Goal: Information Seeking & Learning: Learn about a topic

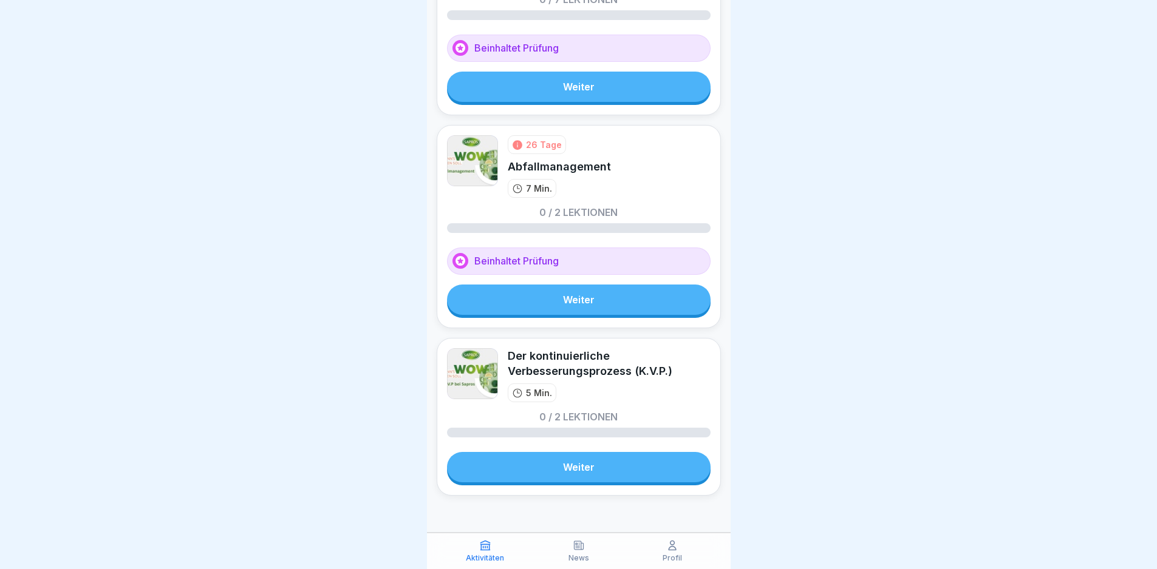
scroll to position [9, 0]
click at [577, 460] on link "Weiter" at bounding box center [578, 467] width 263 height 30
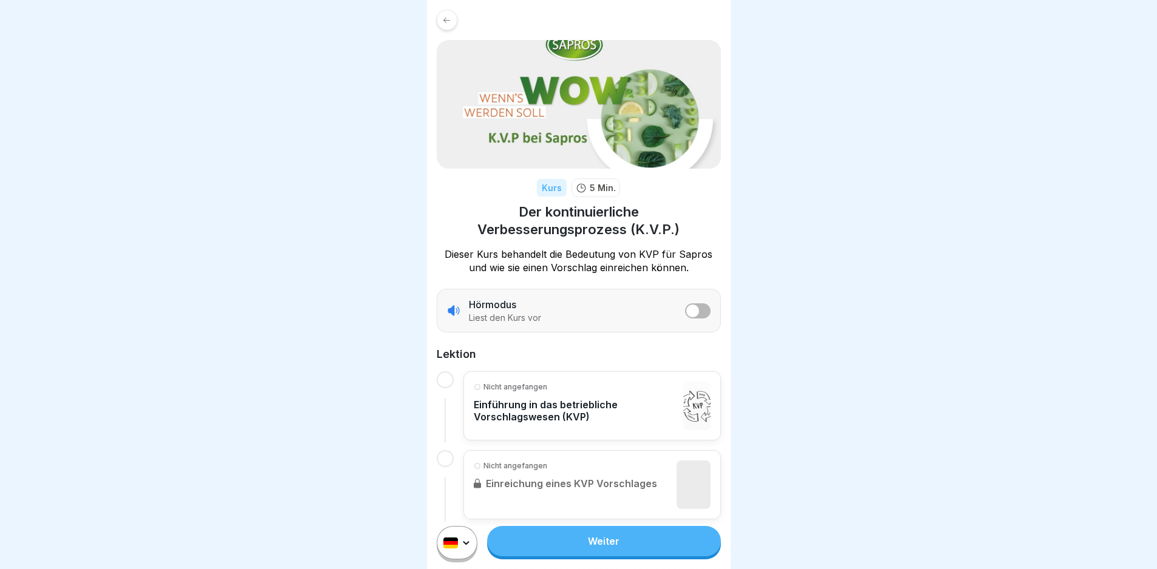
click at [451, 16] on div at bounding box center [446, 20] width 21 height 21
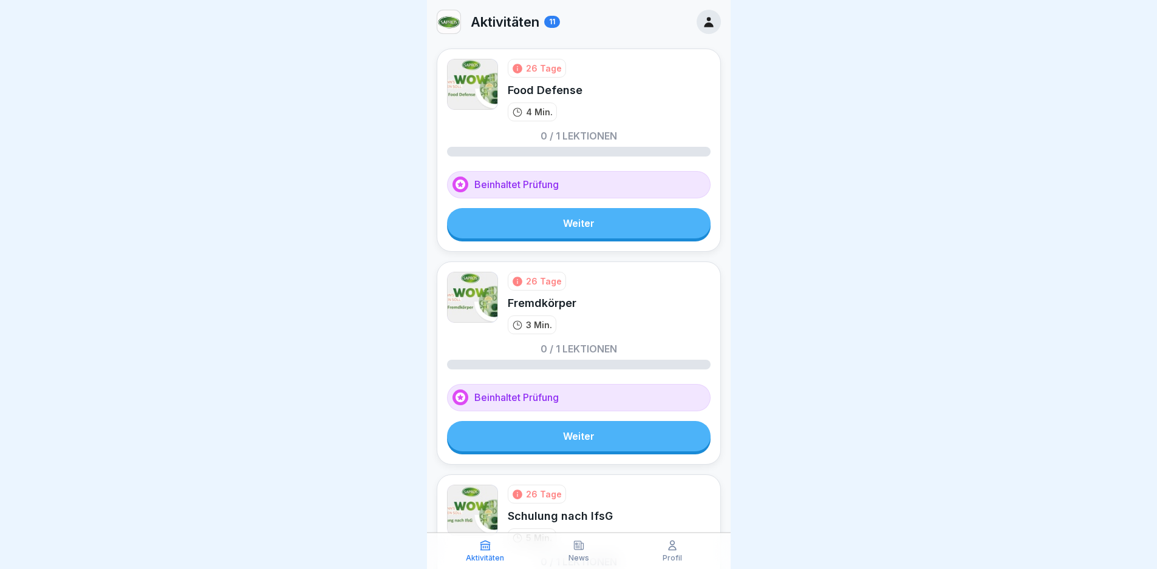
click at [702, 22] on icon at bounding box center [708, 21] width 13 height 13
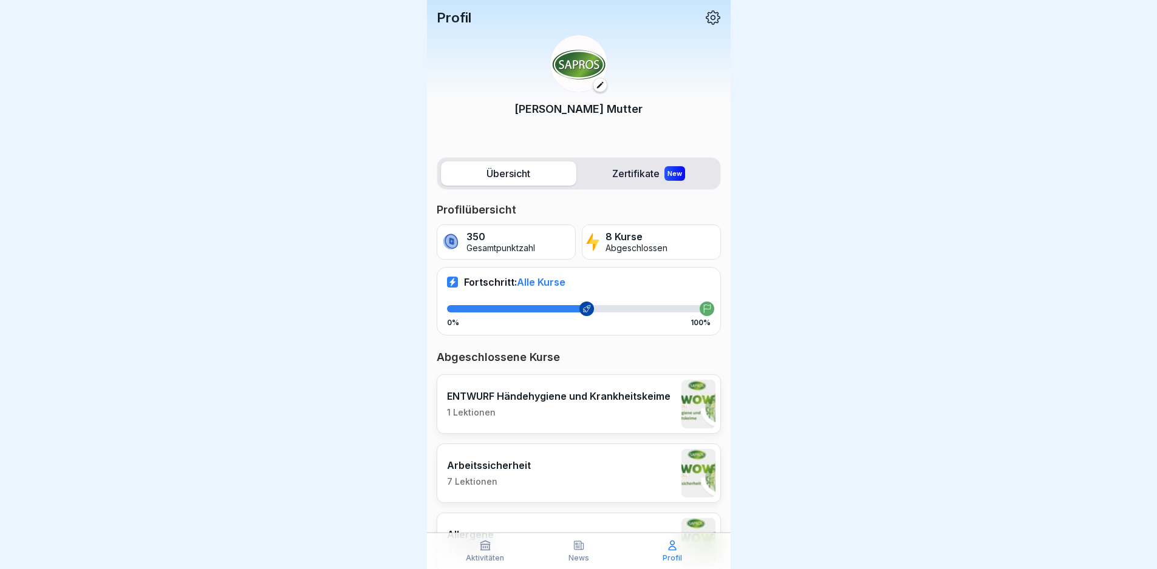
click at [512, 174] on label "Übersicht" at bounding box center [508, 173] width 135 height 24
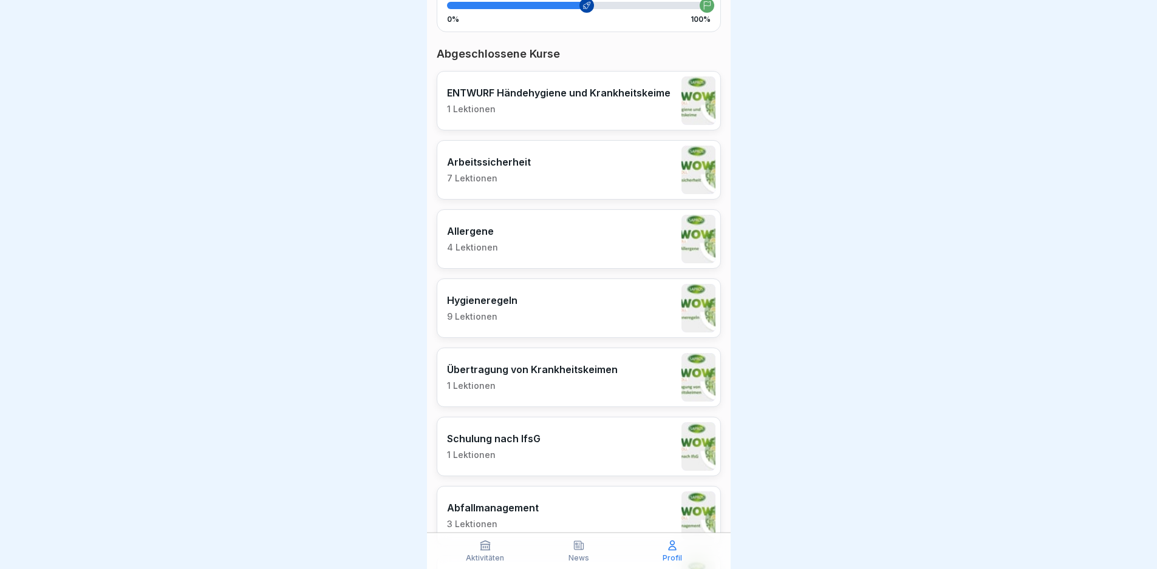
scroll to position [410, 0]
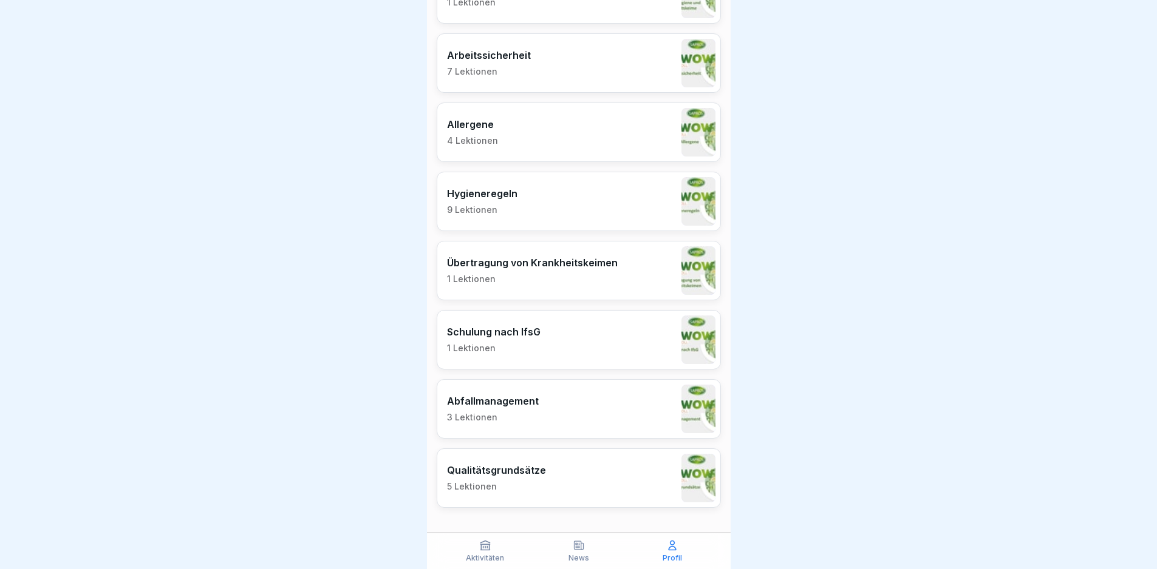
click at [490, 559] on p "Aktivitäten" at bounding box center [485, 558] width 38 height 8
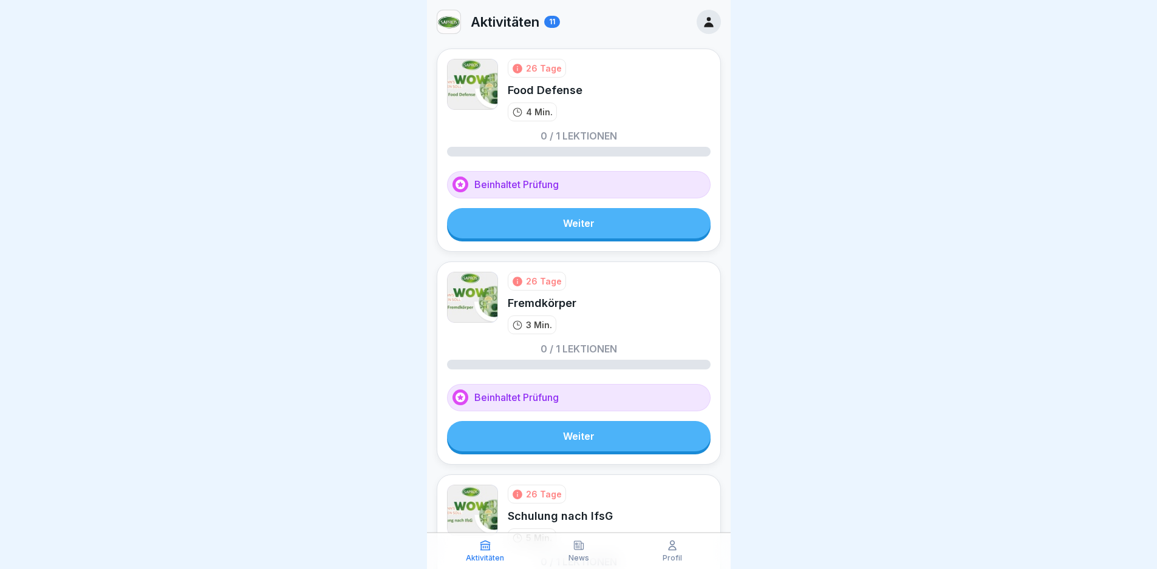
click at [571, 228] on link "Weiter" at bounding box center [578, 223] width 263 height 30
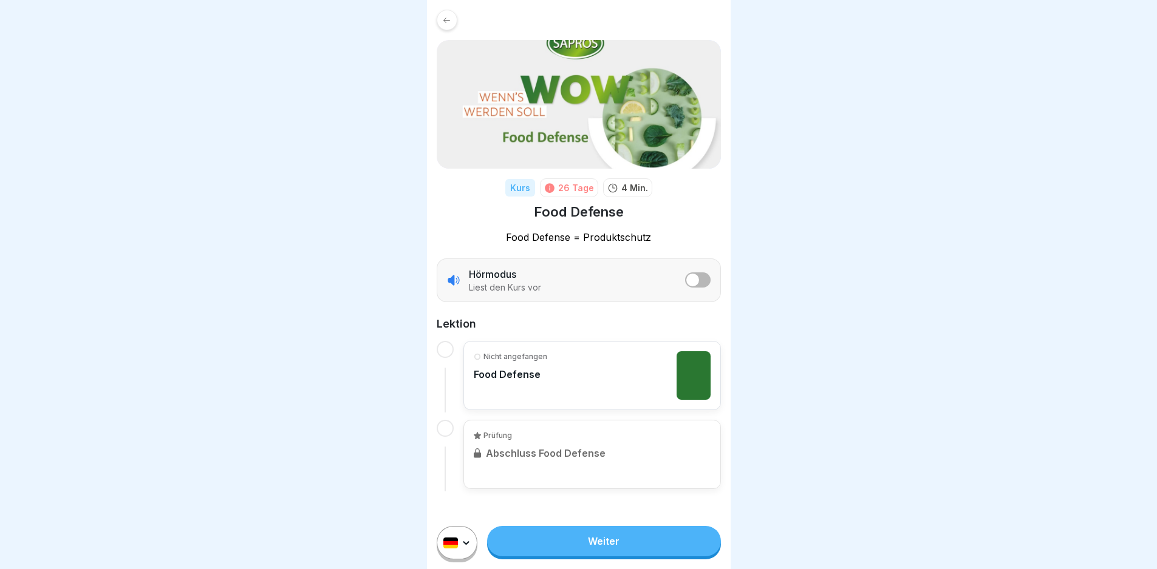
click at [570, 548] on link "Weiter" at bounding box center [603, 541] width 233 height 30
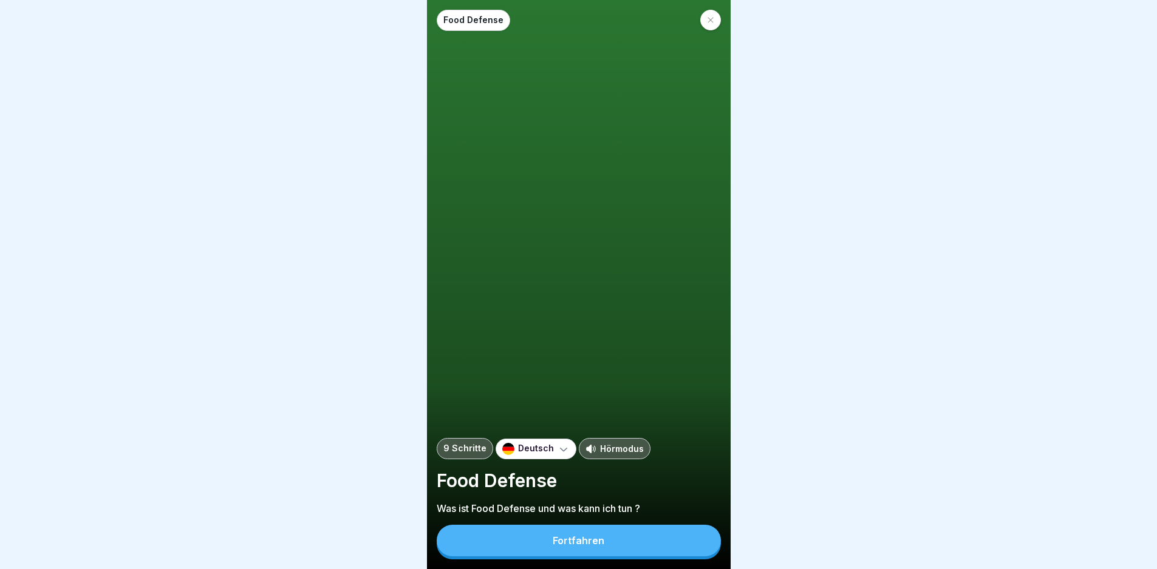
click at [581, 546] on div "Fortfahren" at bounding box center [578, 540] width 52 height 11
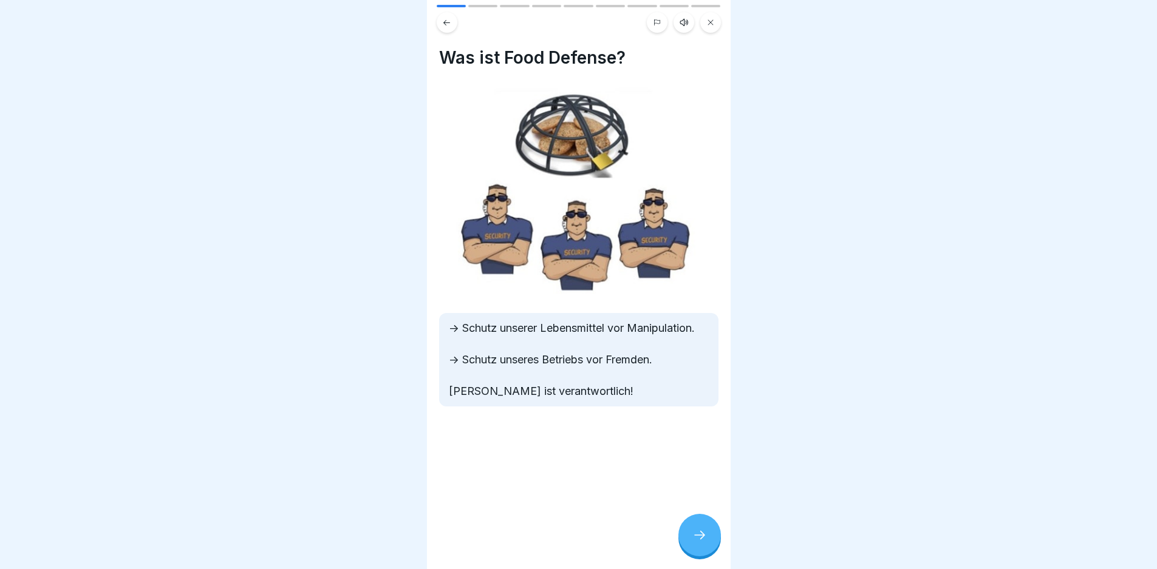
click at [693, 538] on icon at bounding box center [699, 535] width 15 height 15
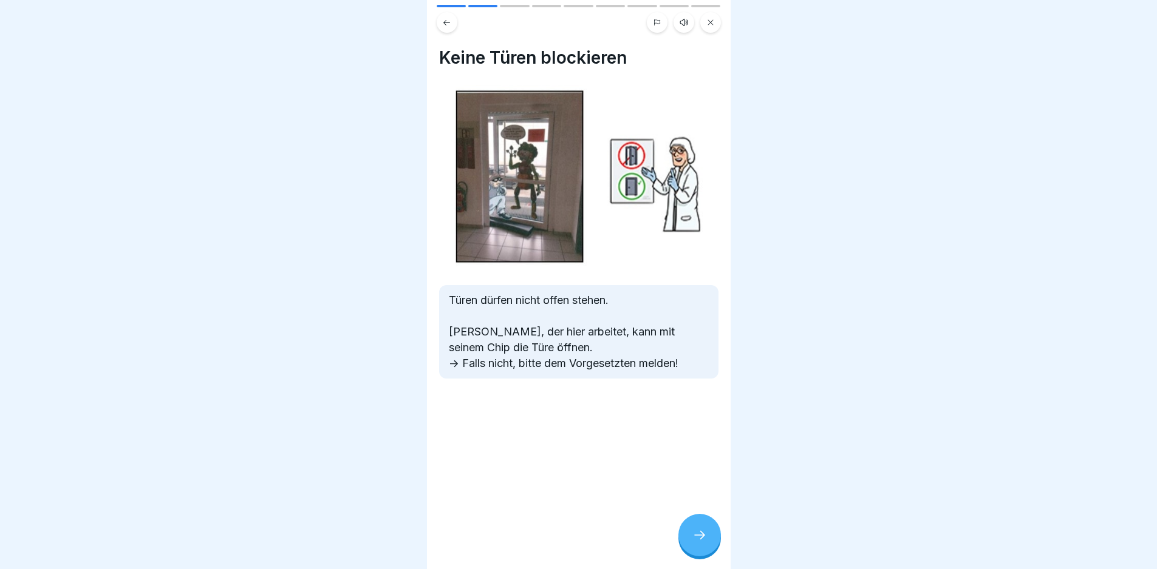
click at [692, 540] on icon at bounding box center [699, 535] width 15 height 15
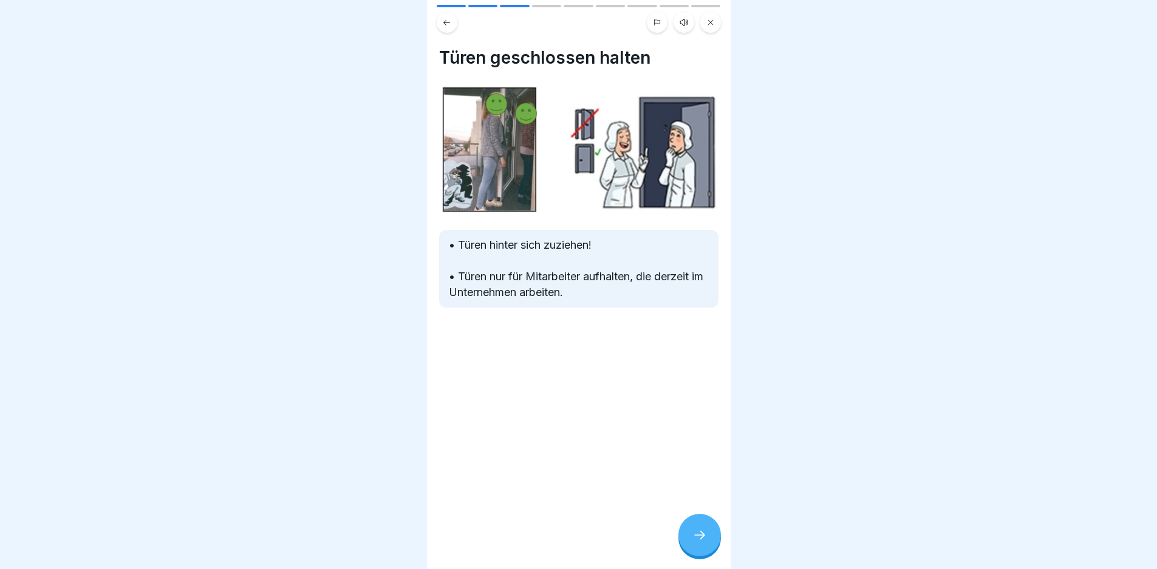
click at [692, 540] on icon at bounding box center [699, 535] width 15 height 15
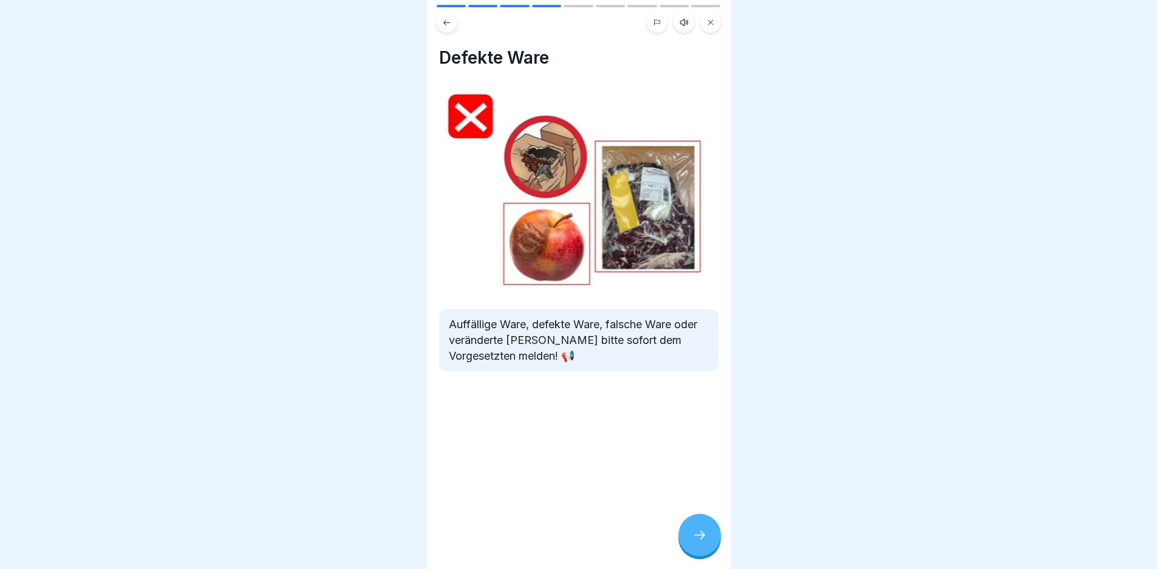
click at [686, 549] on div at bounding box center [699, 535] width 42 height 42
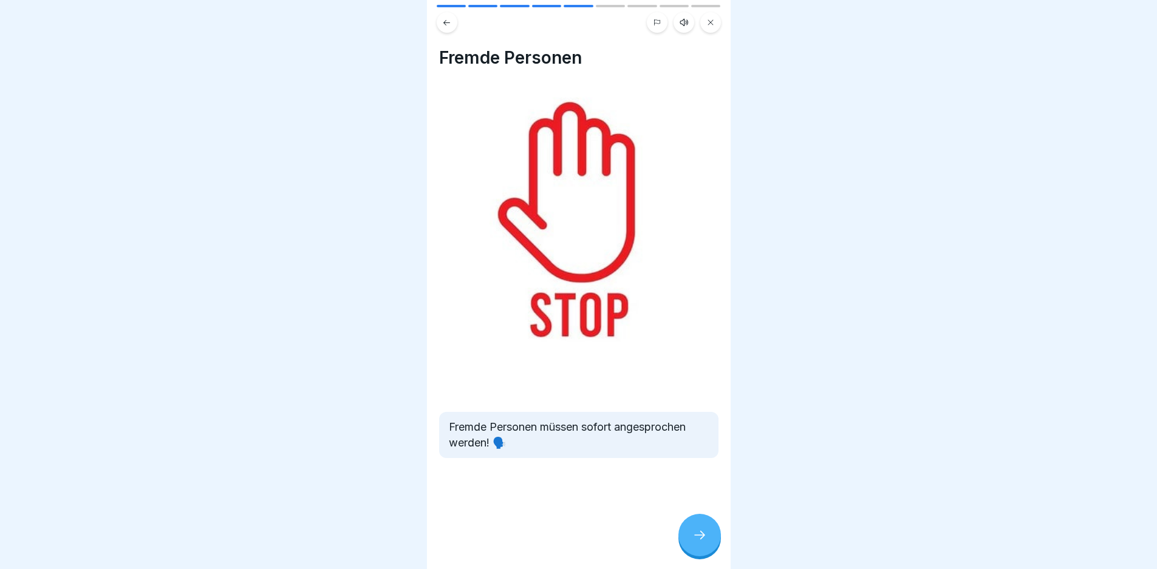
click at [686, 550] on div at bounding box center [699, 535] width 42 height 42
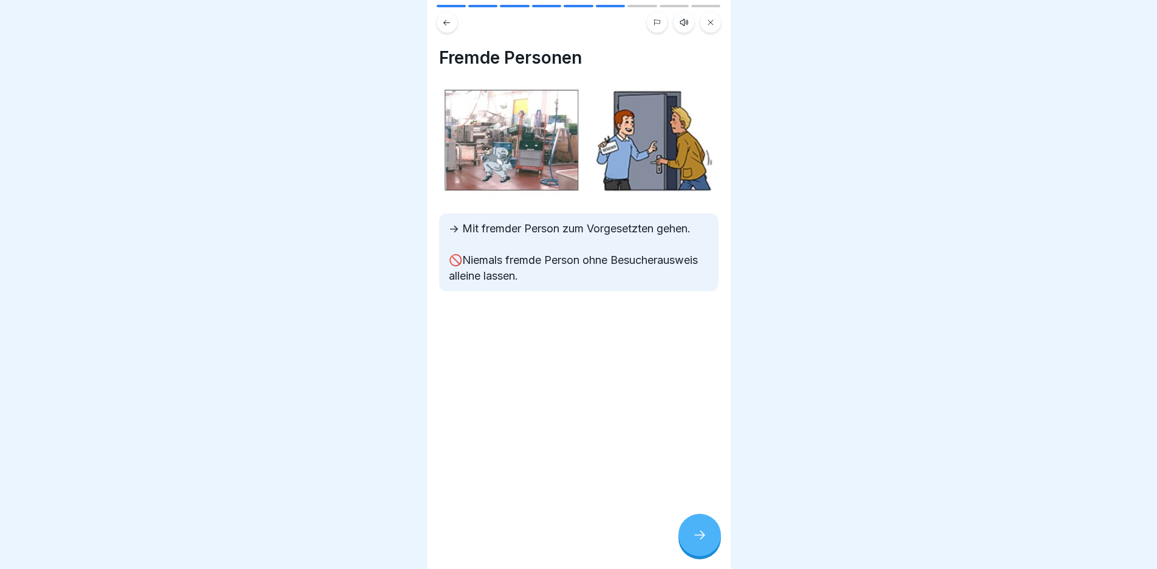
click at [685, 551] on div at bounding box center [699, 535] width 42 height 42
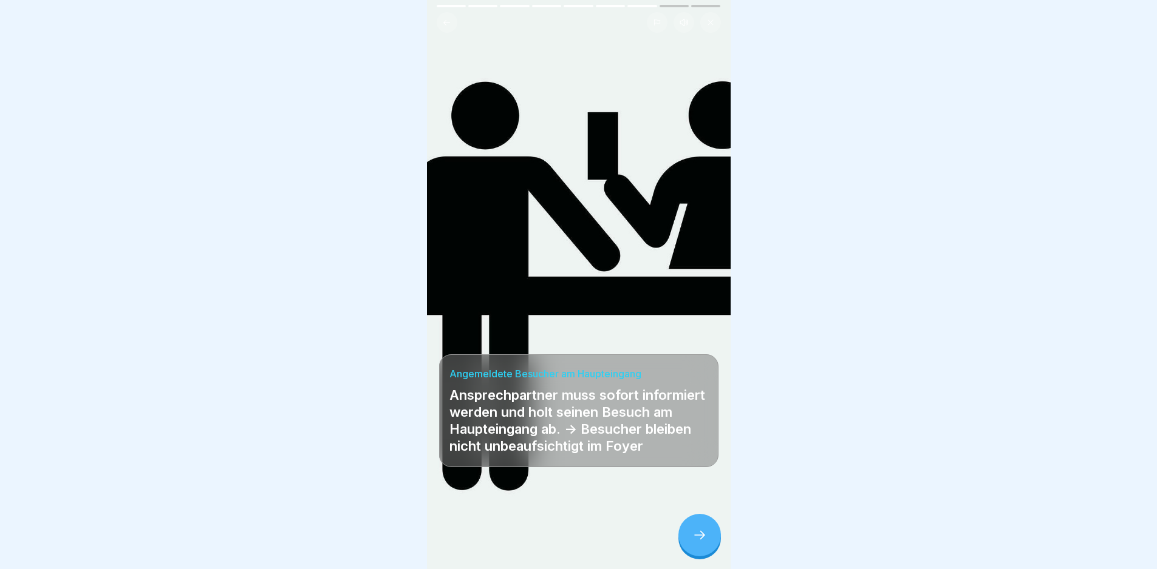
click at [685, 554] on div at bounding box center [699, 535] width 42 height 42
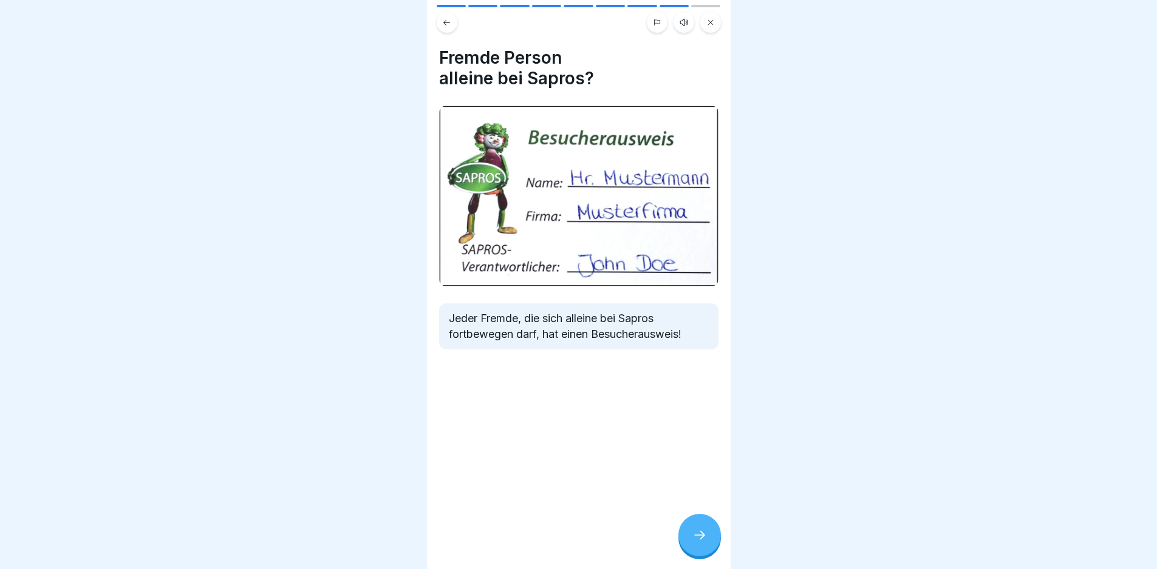
click at [681, 552] on div at bounding box center [699, 535] width 42 height 42
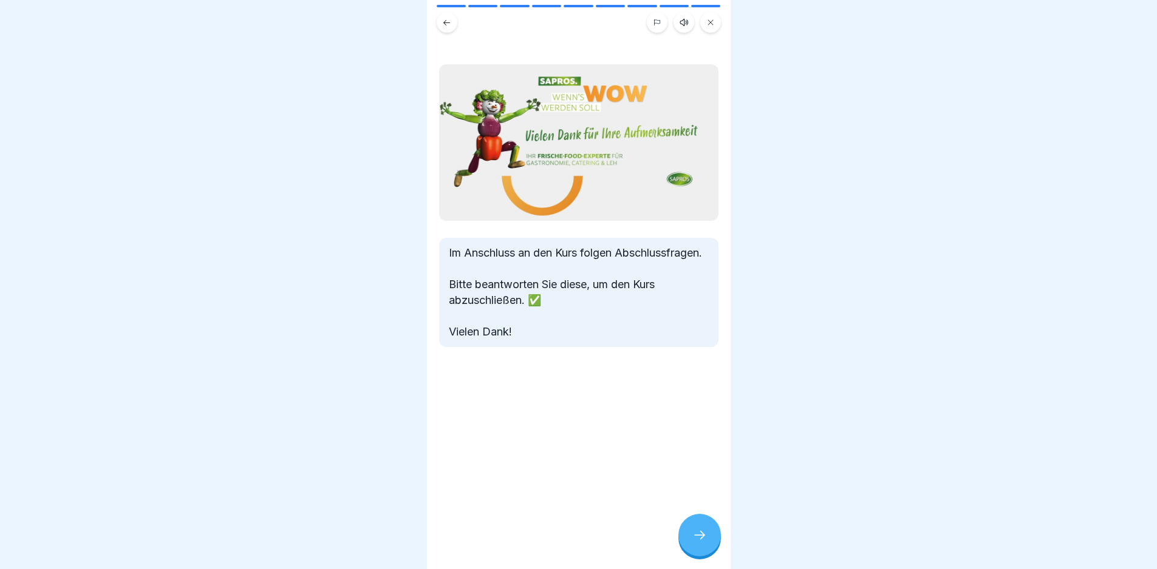
click at [698, 543] on icon at bounding box center [699, 535] width 15 height 15
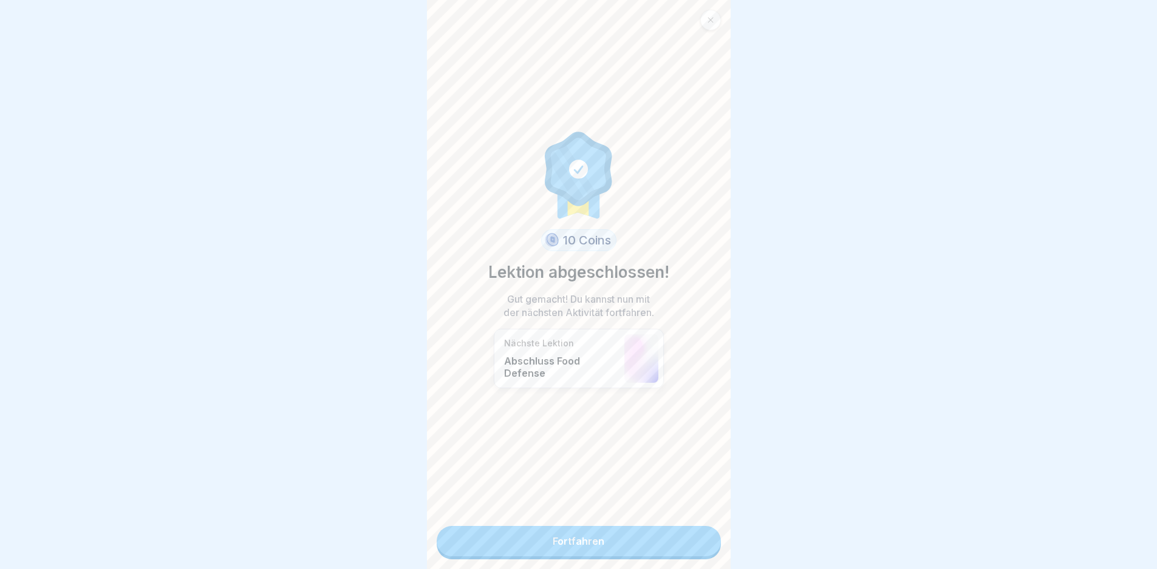
click at [636, 540] on link "Fortfahren" at bounding box center [578, 541] width 284 height 30
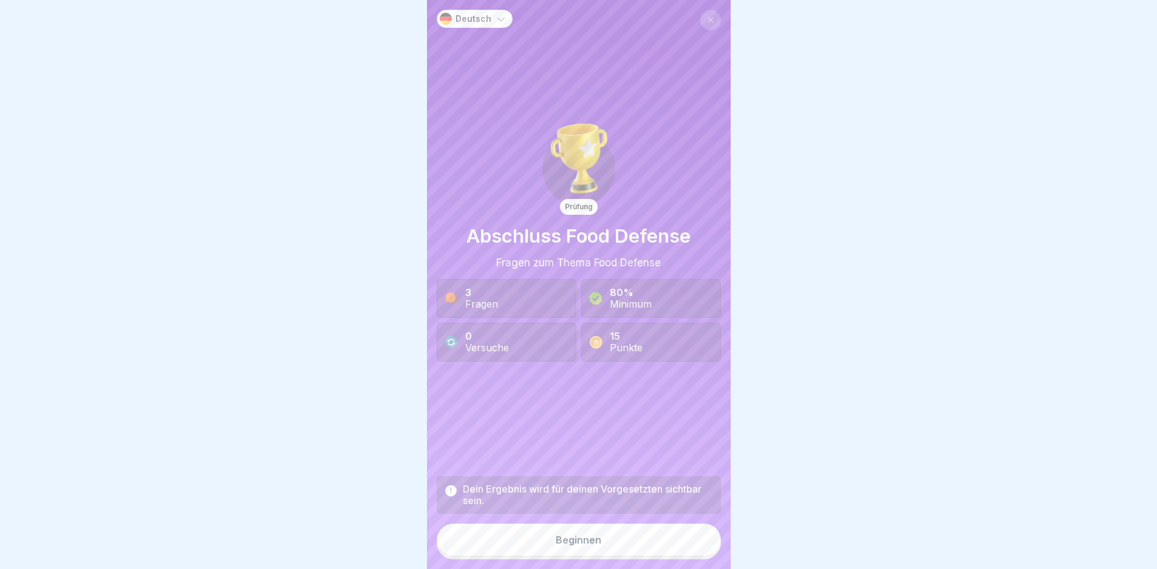
click at [575, 546] on div "Beginnen" at bounding box center [578, 540] width 46 height 11
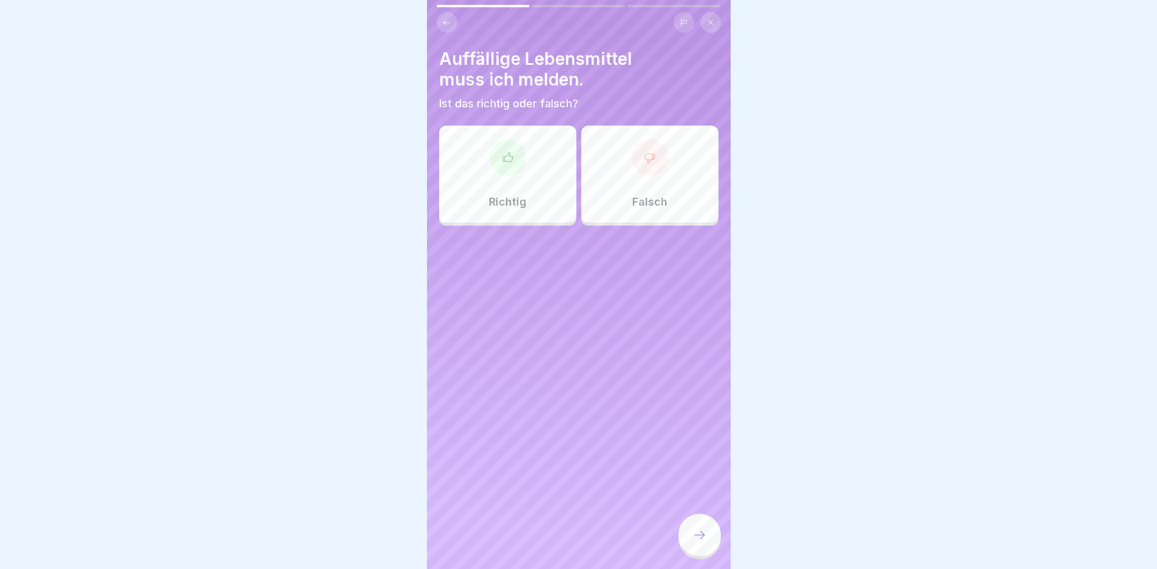
click at [521, 190] on div "Richtig" at bounding box center [507, 174] width 137 height 97
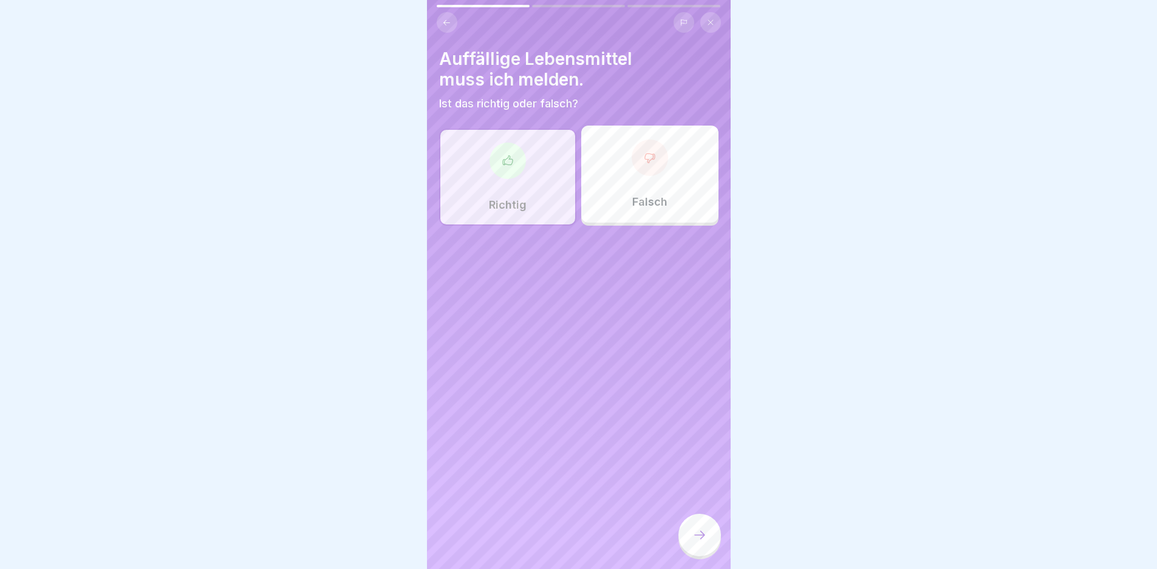
click at [700, 540] on icon at bounding box center [699, 535] width 15 height 15
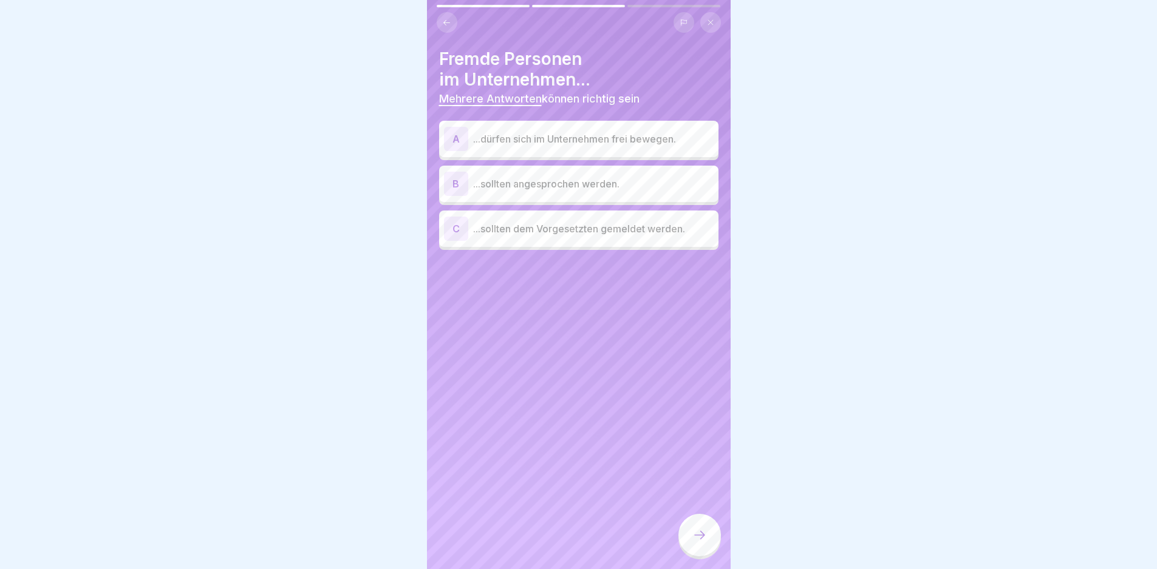
click at [505, 185] on p "...sollten angesprochen werden." at bounding box center [593, 184] width 240 height 15
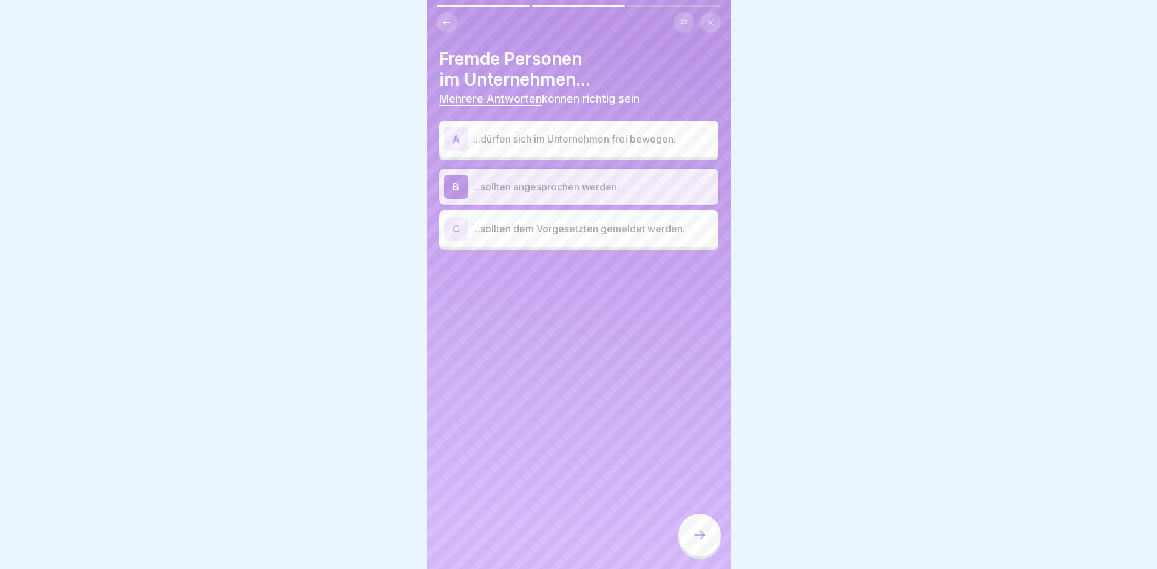
click at [517, 231] on p "...sollten dem Vorgesetzten gemeldet werden." at bounding box center [593, 229] width 240 height 15
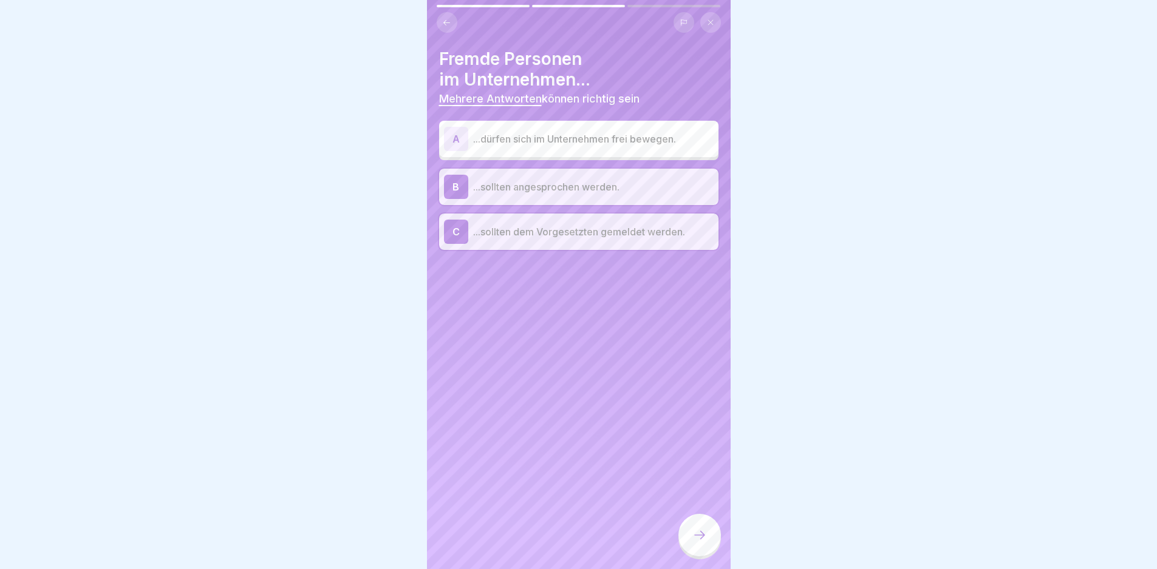
click at [702, 538] on icon at bounding box center [699, 535] width 15 height 15
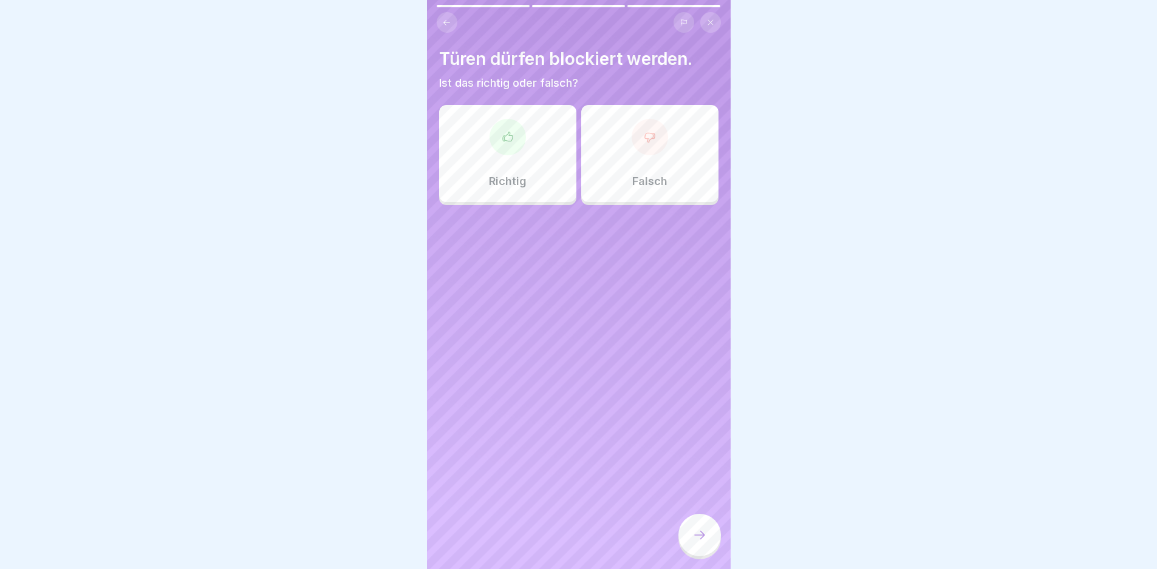
click at [637, 177] on p "Falsch" at bounding box center [649, 181] width 35 height 13
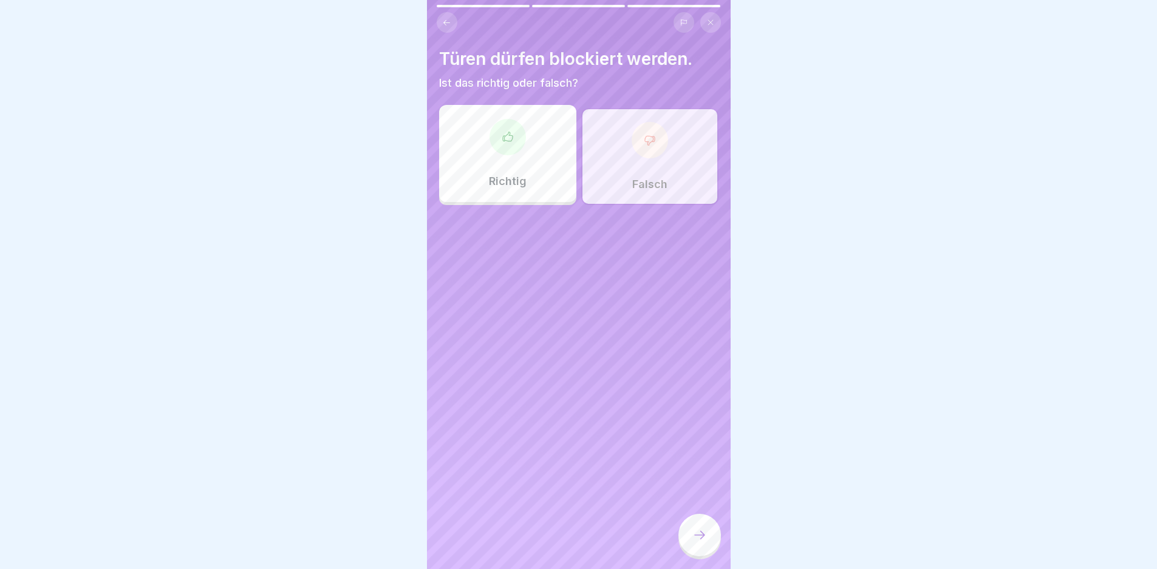
click at [712, 548] on div at bounding box center [699, 535] width 42 height 42
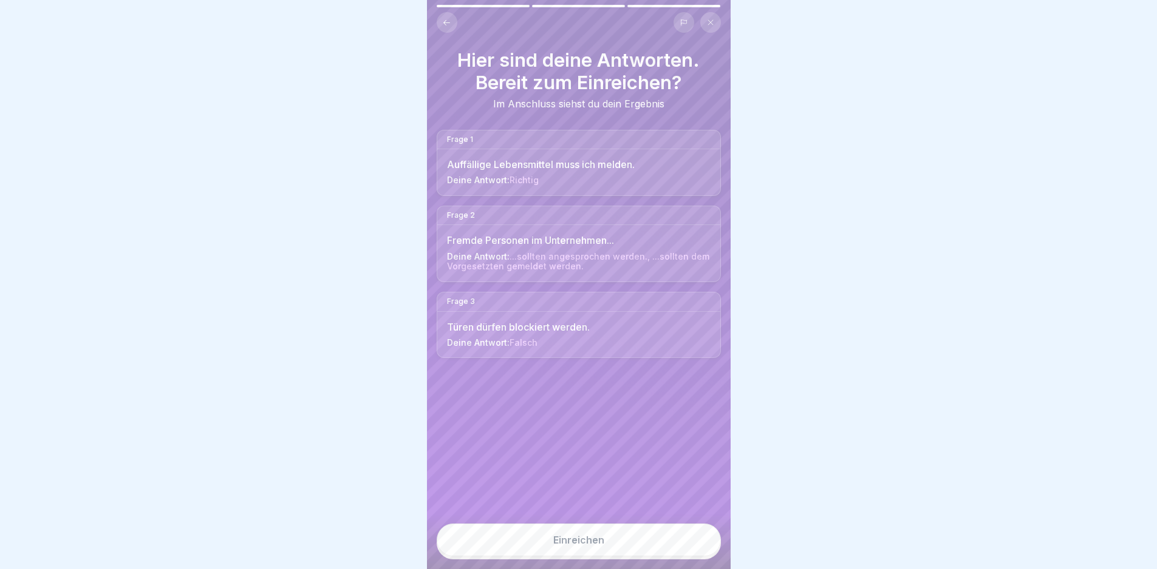
click at [582, 543] on button "Einreichen" at bounding box center [578, 540] width 284 height 33
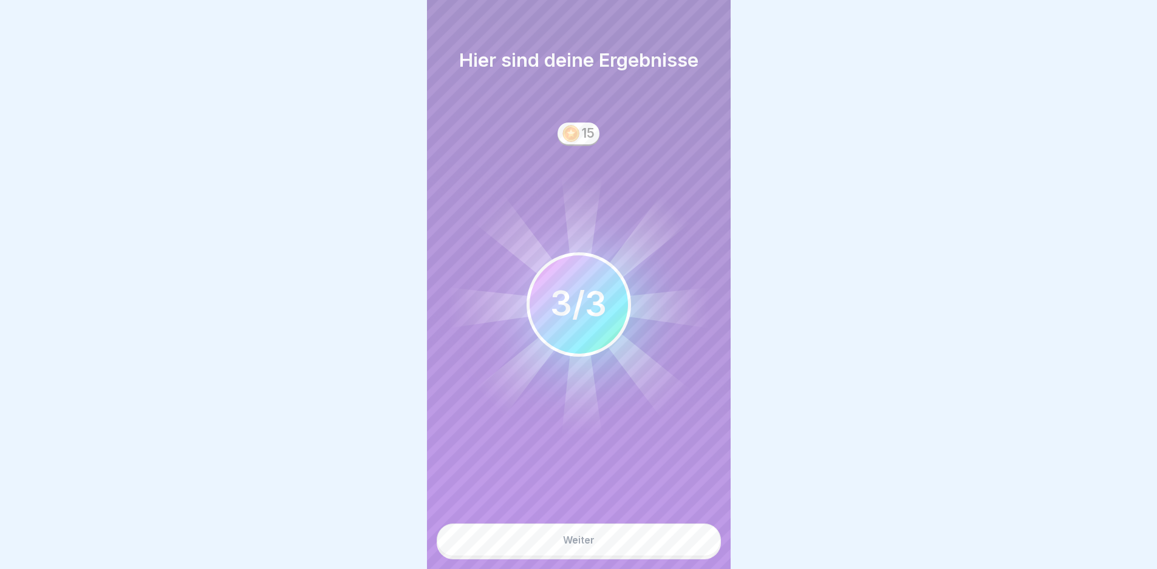
click at [588, 546] on div "Weiter" at bounding box center [579, 540] width 32 height 11
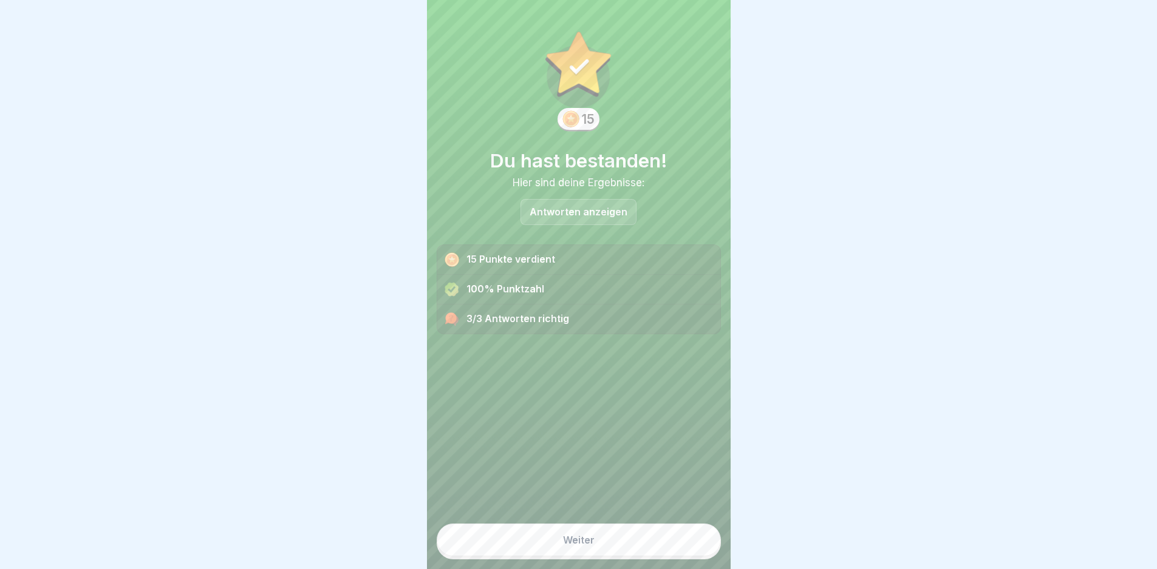
click at [586, 546] on div "Weiter" at bounding box center [579, 540] width 32 height 11
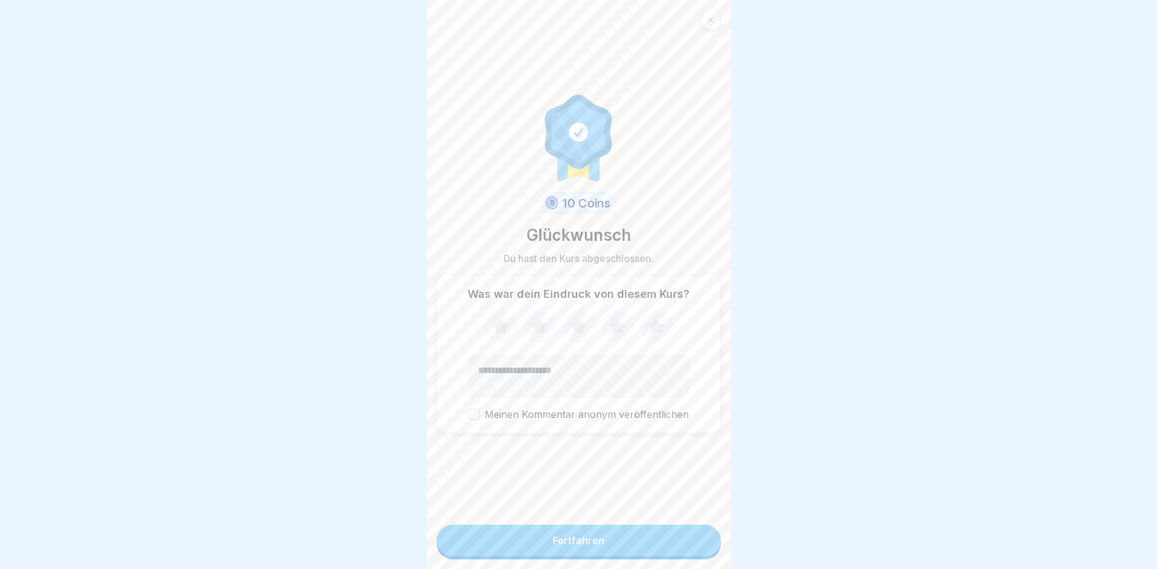
click at [637, 557] on button "Fortfahren" at bounding box center [578, 541] width 284 height 32
click at [650, 324] on icon at bounding box center [656, 327] width 32 height 32
click at [649, 338] on icon at bounding box center [656, 327] width 32 height 32
click at [651, 555] on button "Fortfahren" at bounding box center [578, 541] width 284 height 32
click at [565, 546] on div "Fortfahren" at bounding box center [578, 540] width 52 height 11
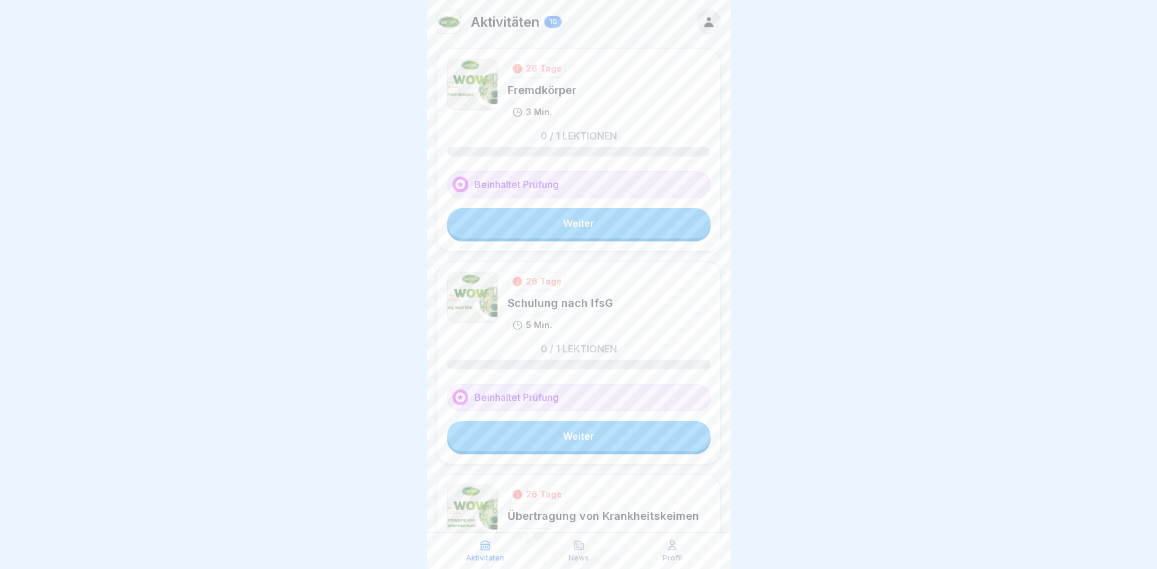
click at [856, 390] on div at bounding box center [578, 284] width 1157 height 569
click at [569, 216] on link "Weiter" at bounding box center [578, 223] width 263 height 30
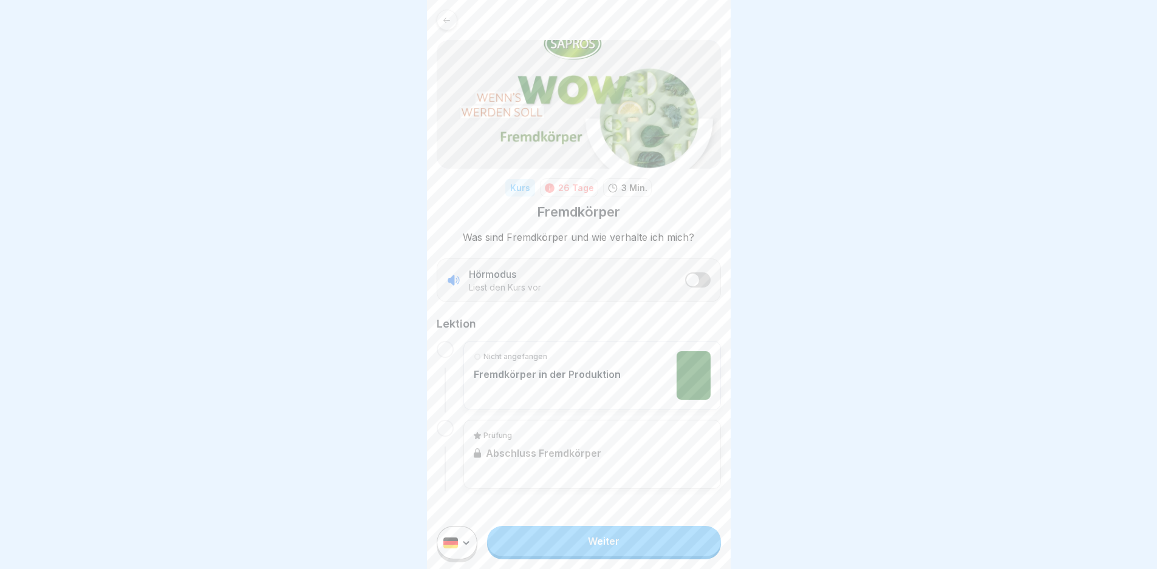
click at [605, 555] on link "Weiter" at bounding box center [603, 541] width 233 height 30
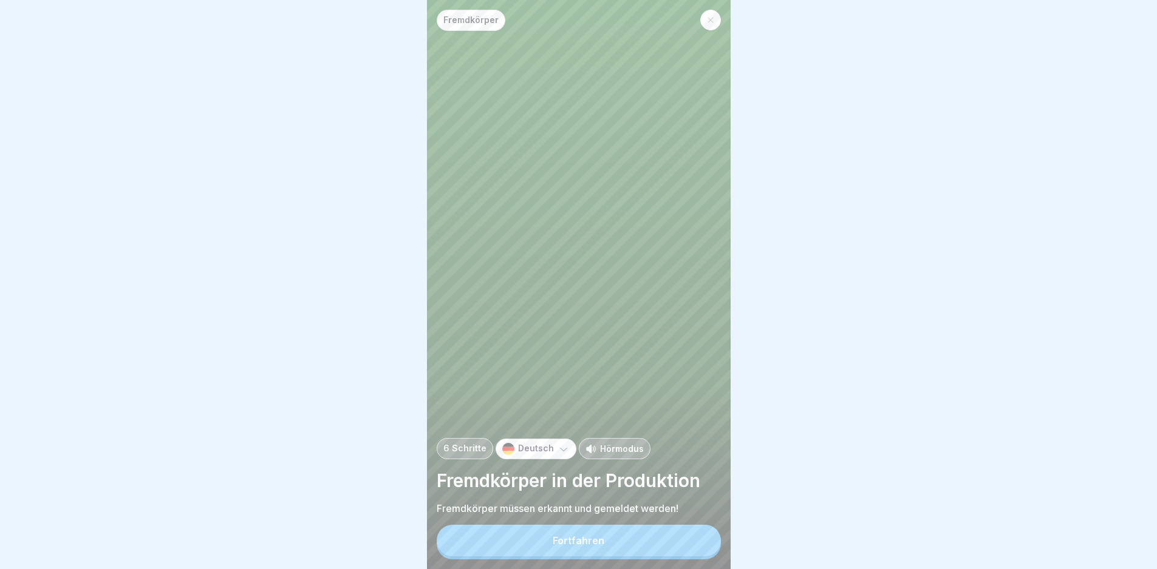
click at [605, 554] on button "Fortfahren" at bounding box center [578, 541] width 284 height 32
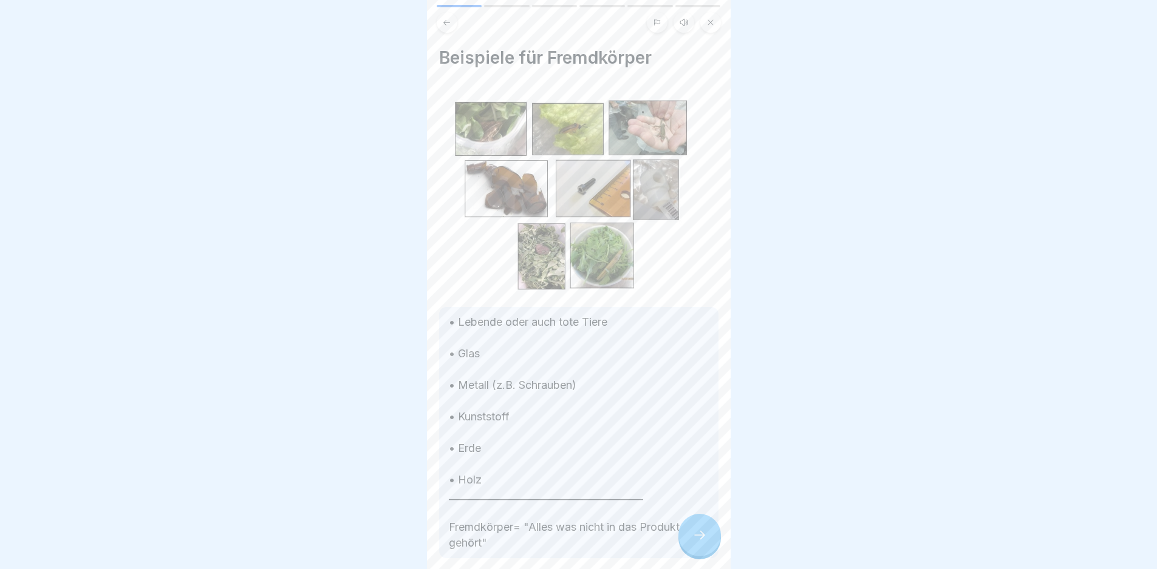
click at [695, 538] on icon at bounding box center [699, 535] width 15 height 15
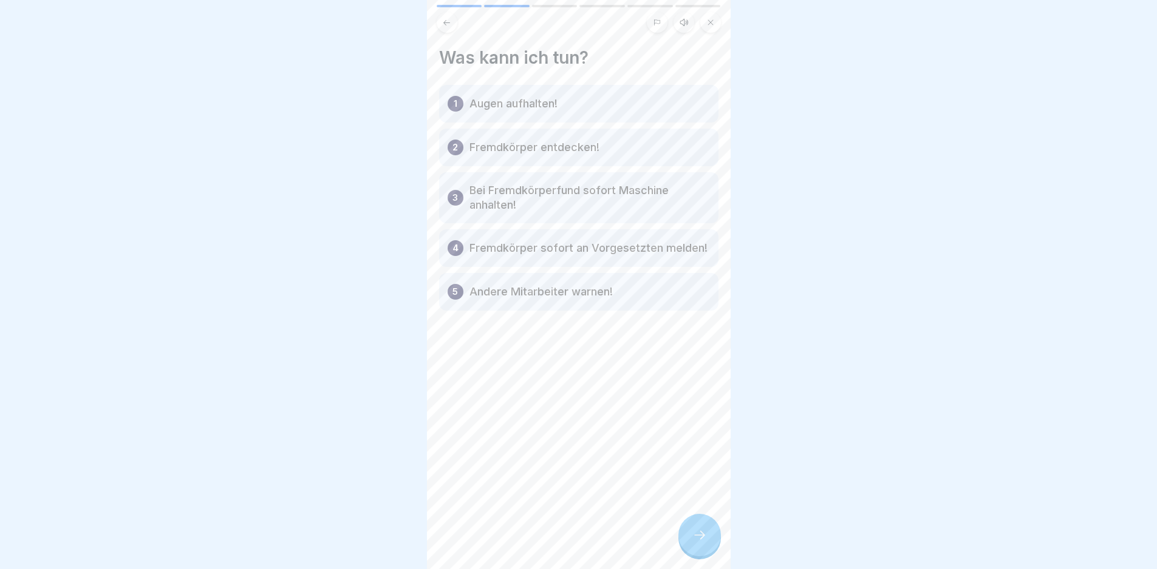
click at [704, 543] on icon at bounding box center [699, 535] width 15 height 15
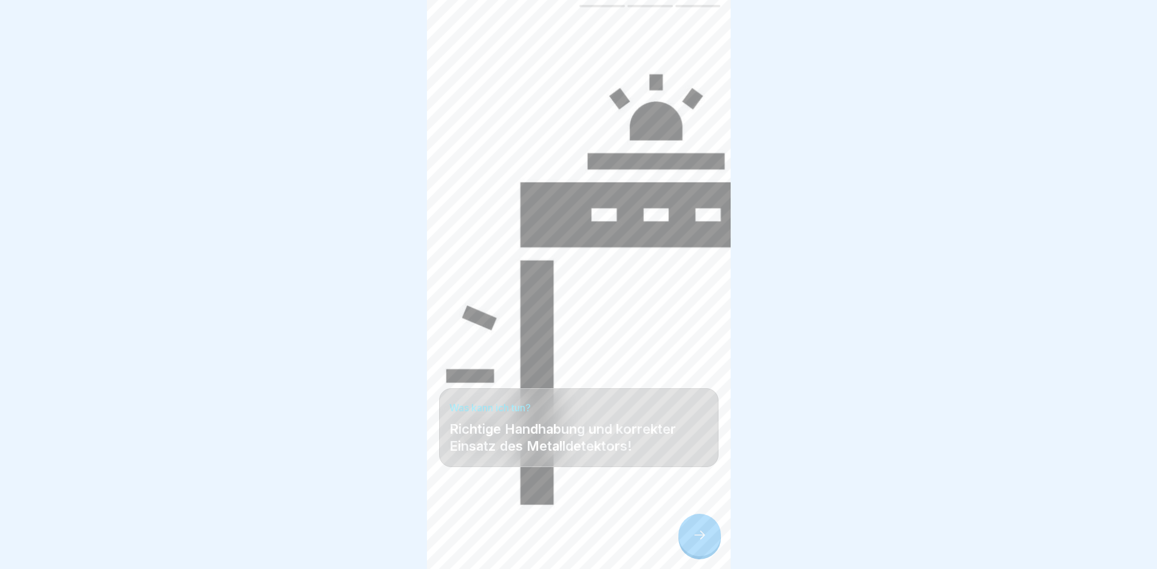
click at [704, 552] on div at bounding box center [699, 535] width 42 height 42
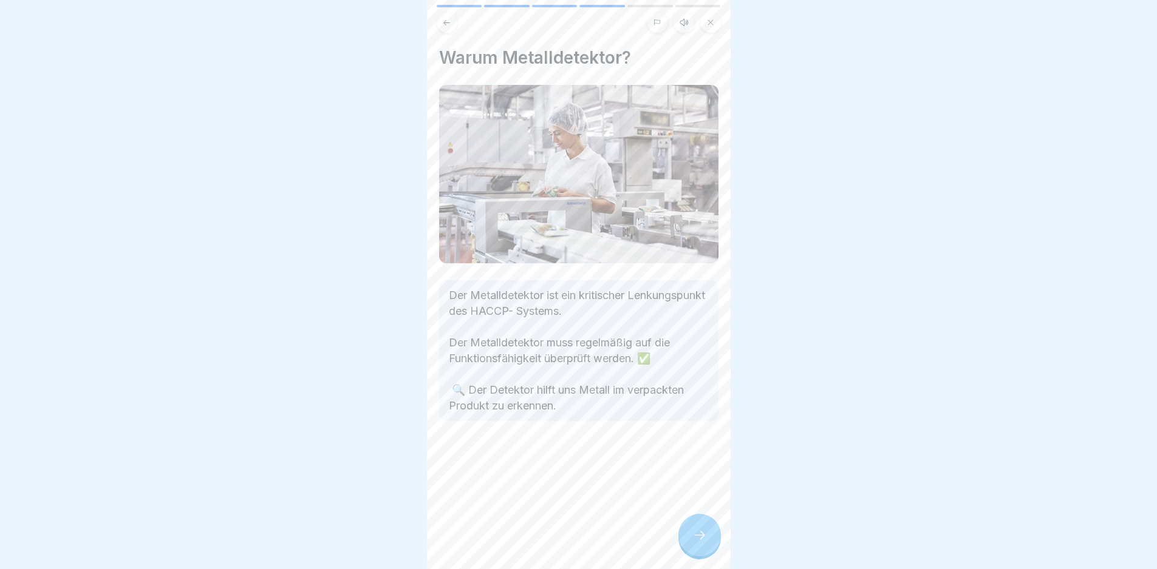
drag, startPoint x: 684, startPoint y: 552, endPoint x: 687, endPoint y: 557, distance: 6.3
click at [684, 554] on div at bounding box center [699, 535] width 42 height 42
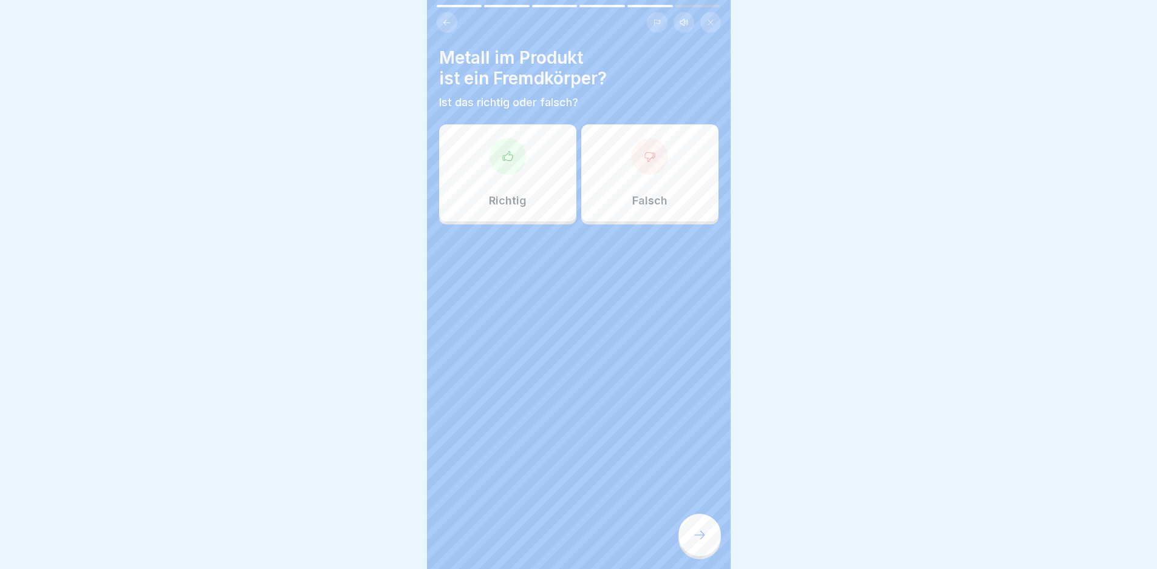
click at [541, 200] on div "Richtig" at bounding box center [507, 172] width 137 height 97
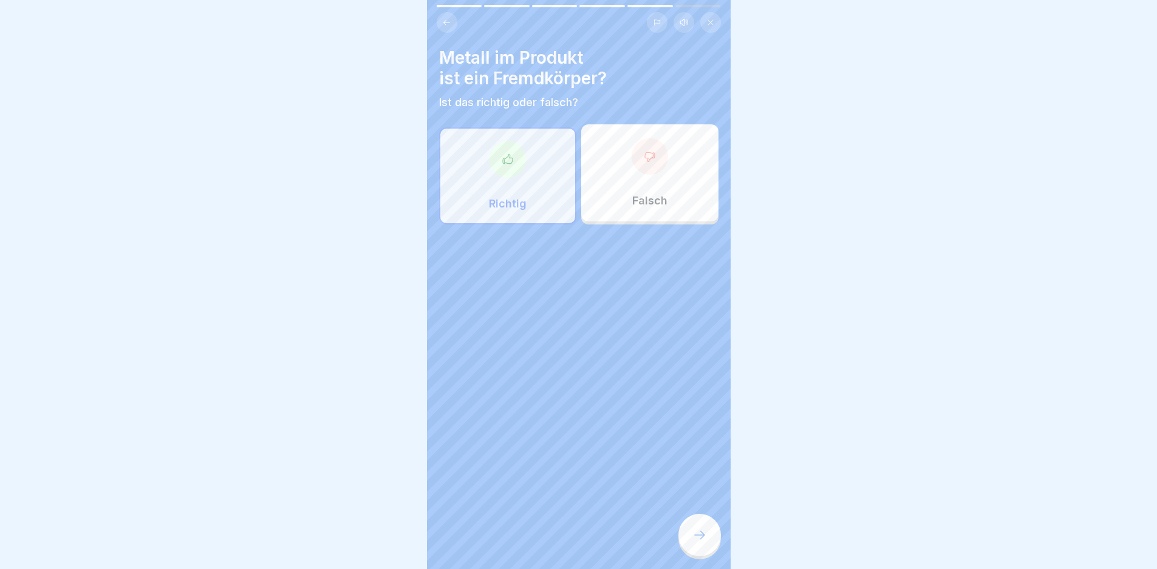
click at [695, 537] on div at bounding box center [699, 535] width 42 height 42
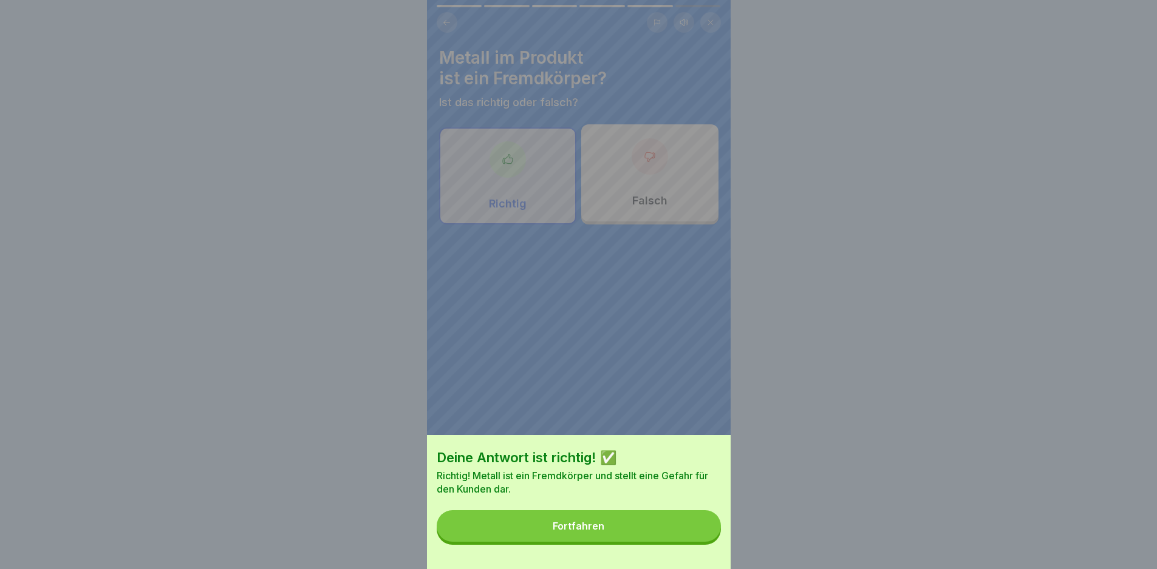
click at [689, 531] on button "Fortfahren" at bounding box center [578, 527] width 284 height 32
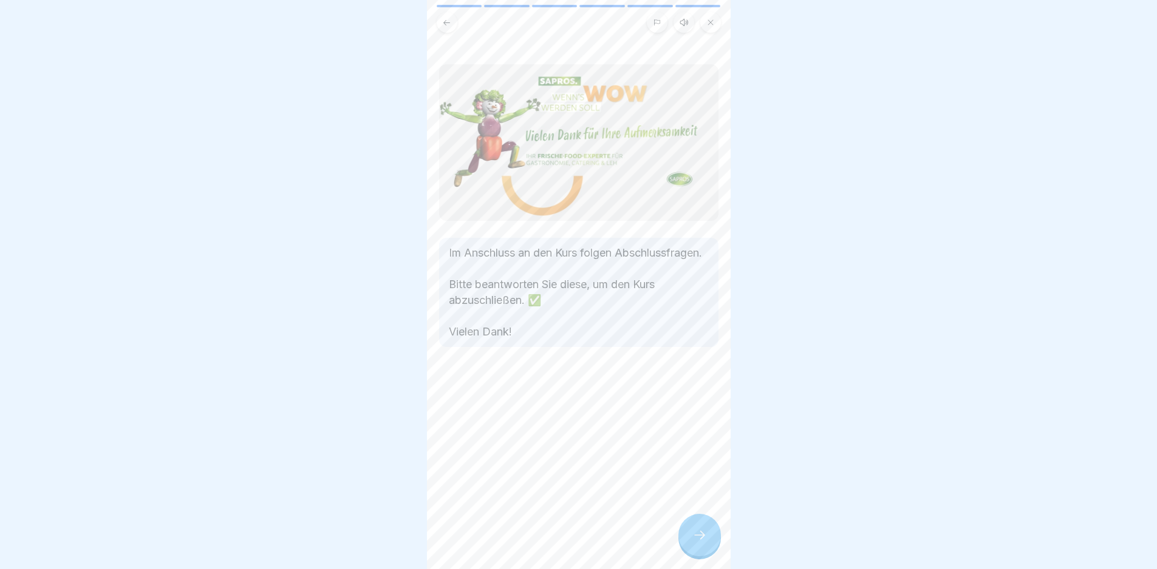
click at [692, 530] on div at bounding box center [699, 535] width 42 height 42
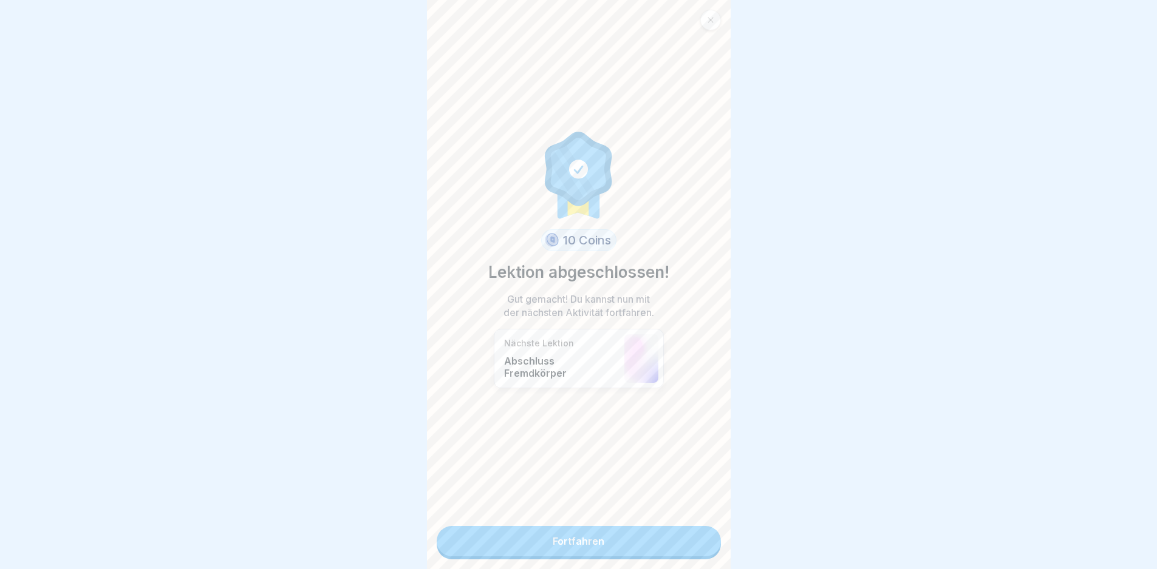
click at [643, 535] on link "Fortfahren" at bounding box center [578, 541] width 284 height 30
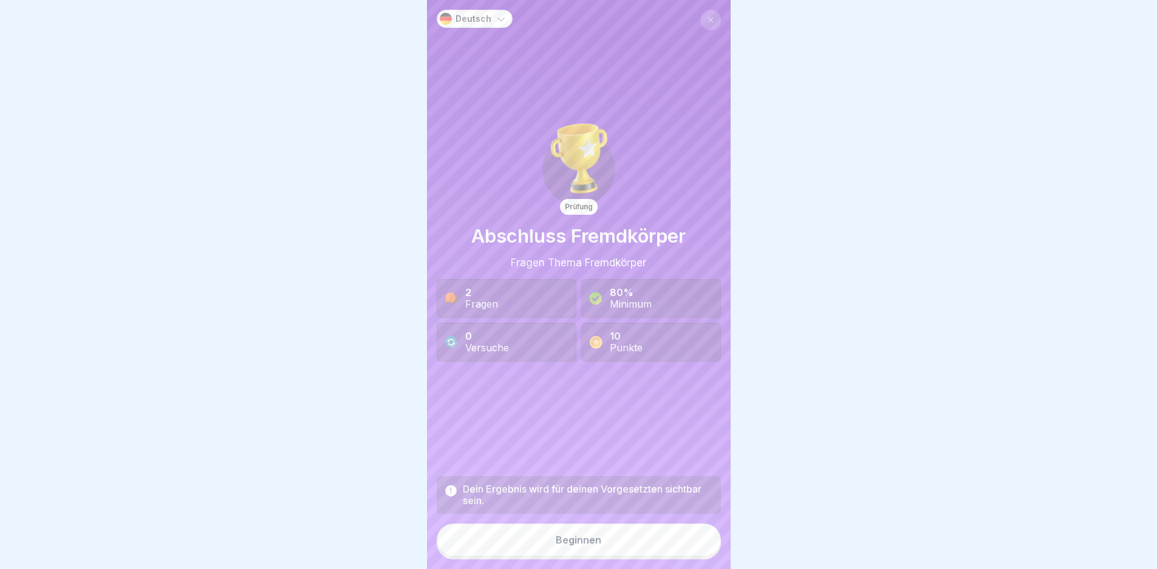
click at [628, 544] on button "Beginnen" at bounding box center [578, 540] width 284 height 33
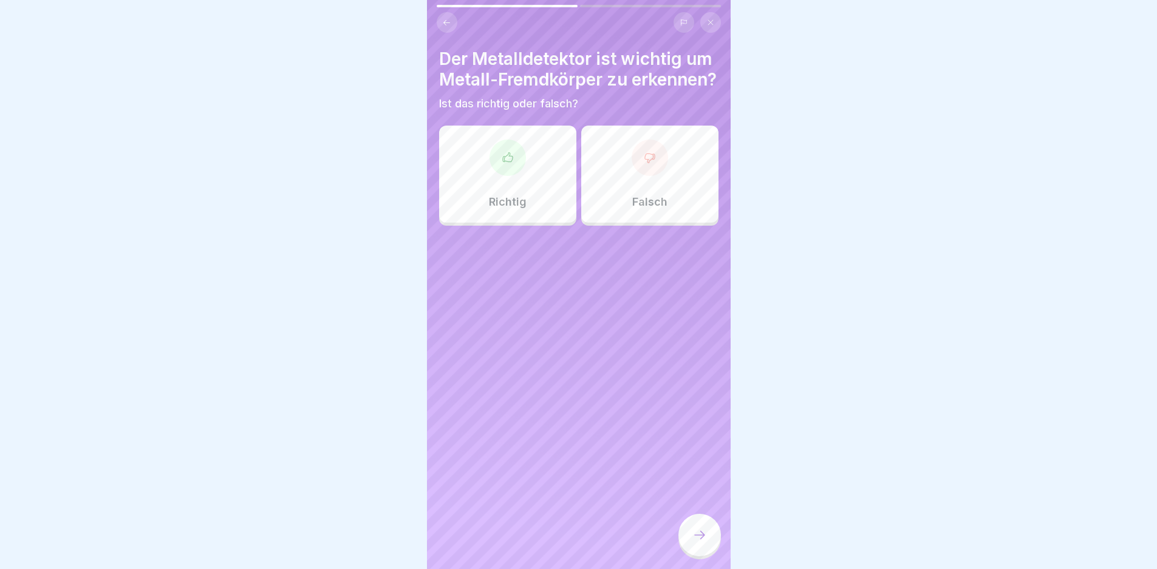
click at [514, 209] on p "Richtig" at bounding box center [508, 201] width 38 height 13
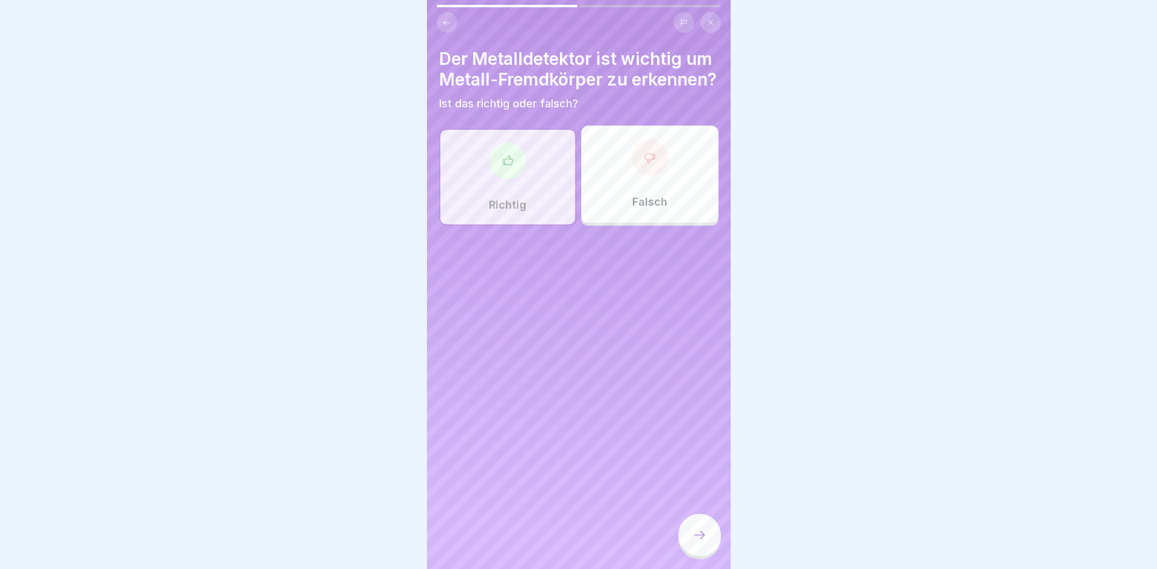
click at [698, 543] on icon at bounding box center [699, 535] width 15 height 15
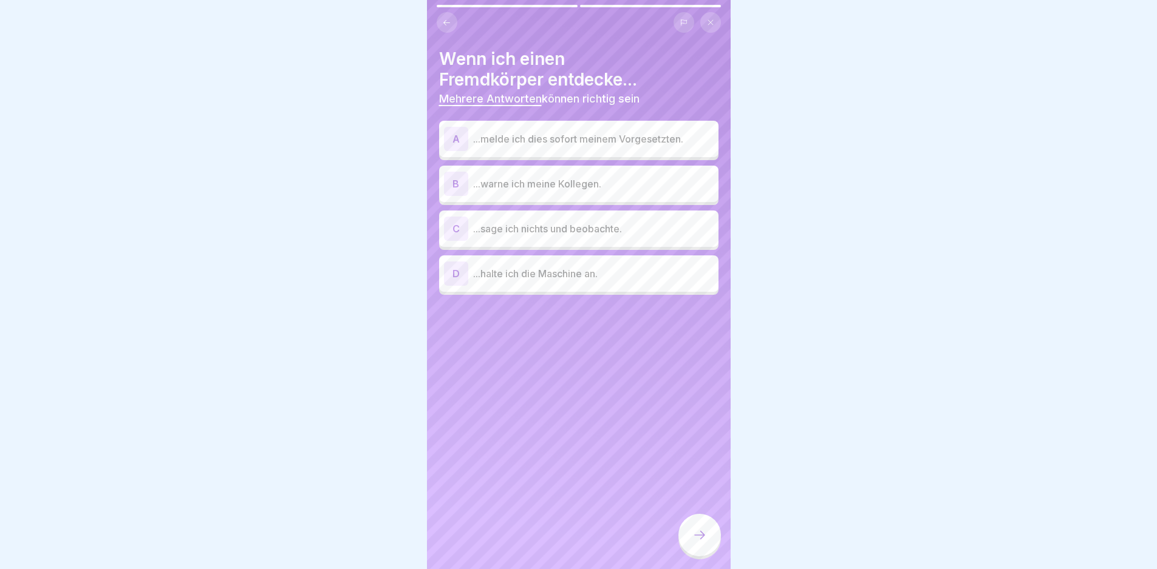
click at [519, 141] on p "...melde ich dies sofort meinem Vorgesetzten." at bounding box center [593, 139] width 240 height 15
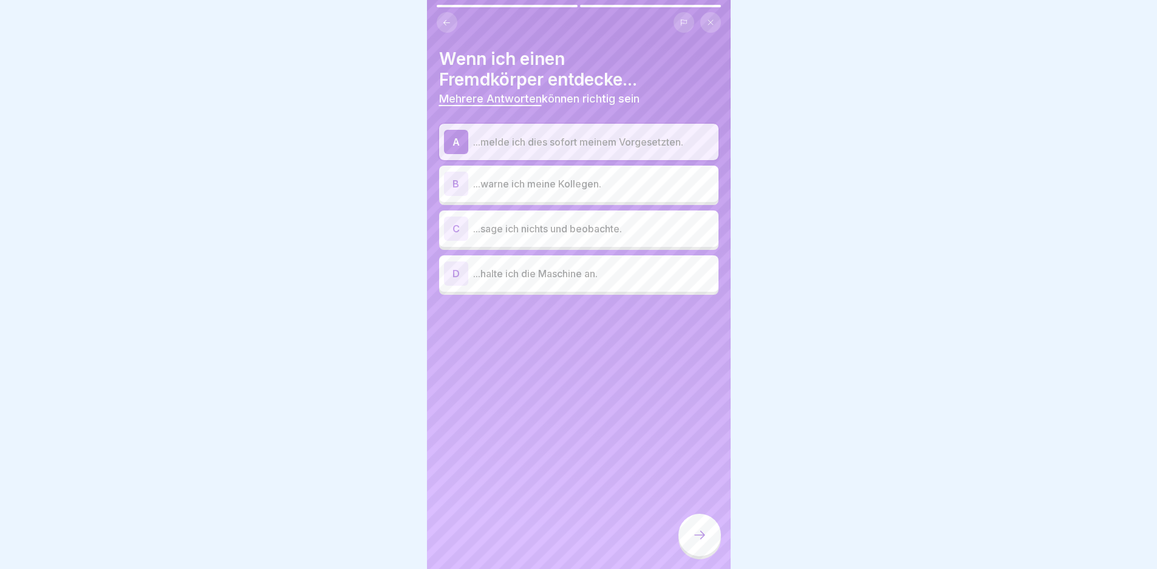
click at [506, 179] on p "...warne ich meine Kollegen." at bounding box center [593, 184] width 240 height 15
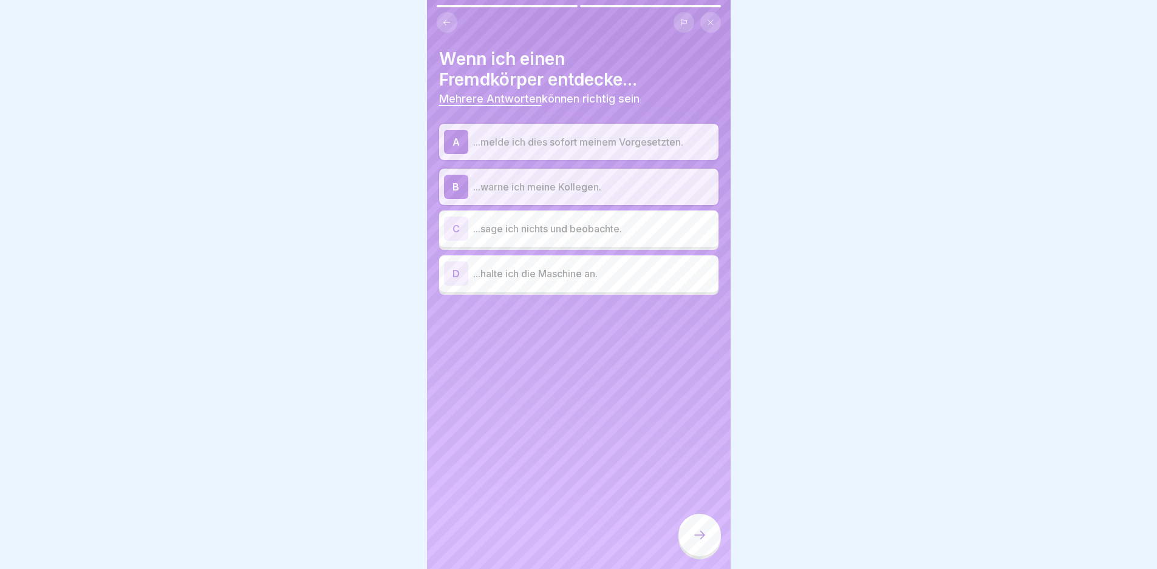
click at [528, 284] on div "D ...halte ich die Maschine an." at bounding box center [579, 274] width 270 height 24
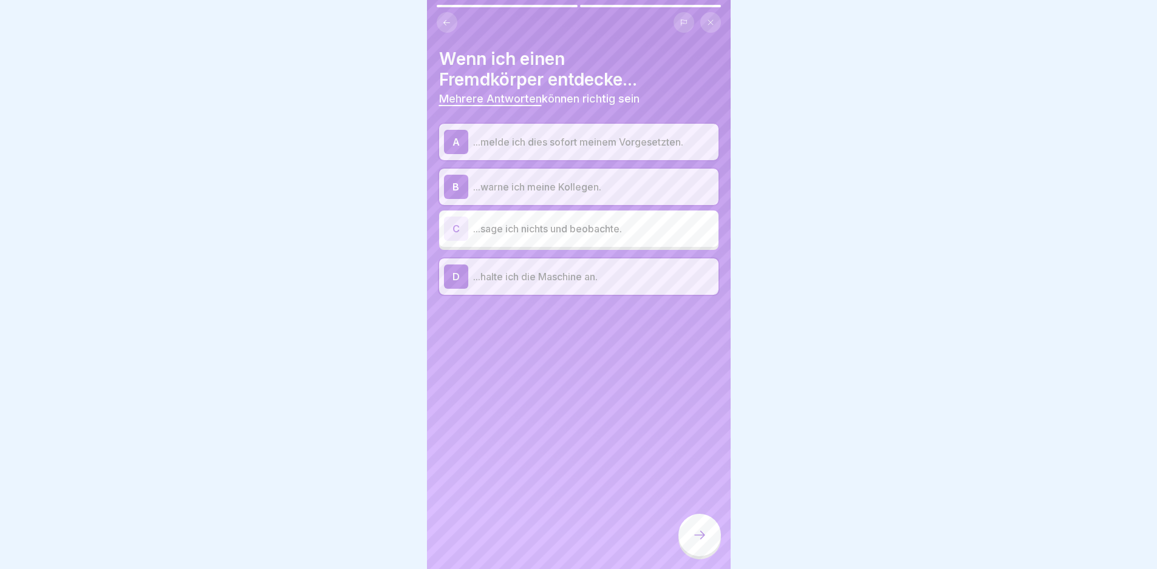
drag, startPoint x: 700, startPoint y: 550, endPoint x: 710, endPoint y: 550, distance: 9.7
click at [704, 543] on icon at bounding box center [699, 535] width 15 height 15
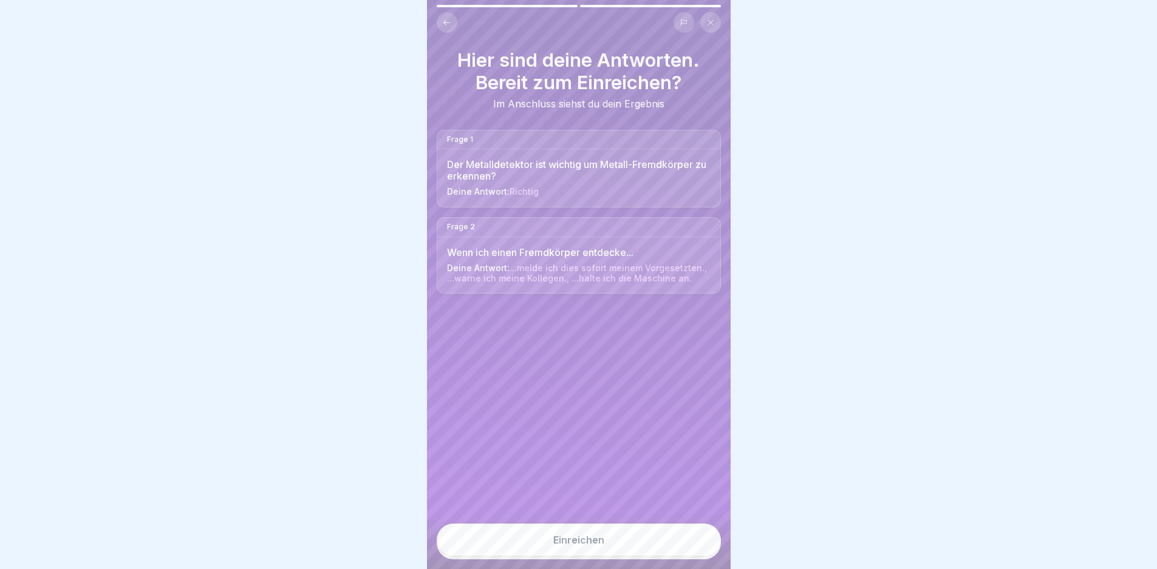
click at [569, 546] on div "Einreichen" at bounding box center [578, 540] width 51 height 11
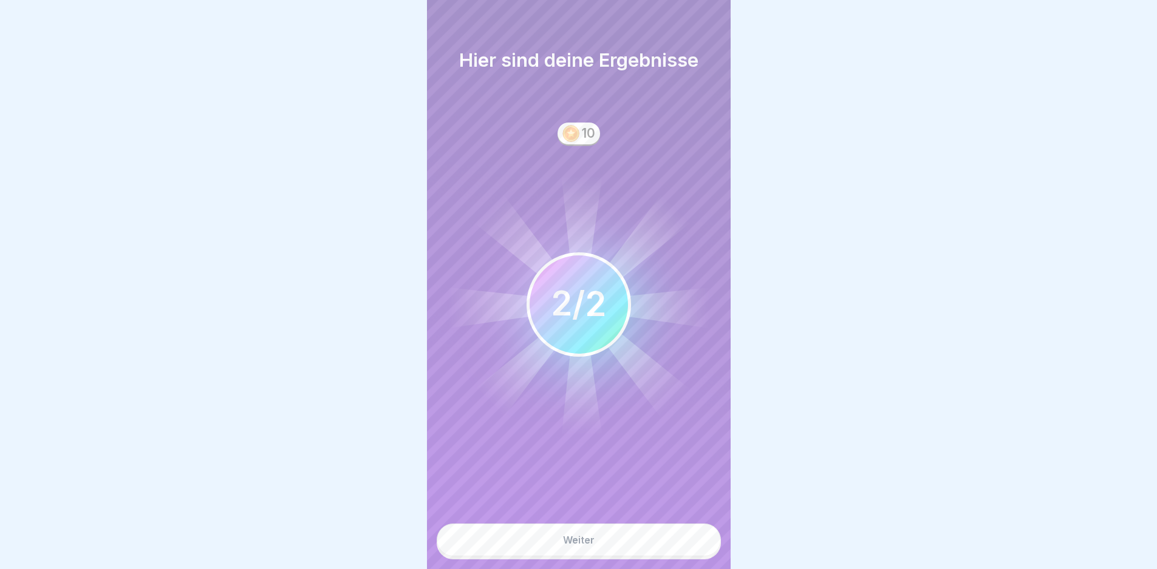
click at [579, 546] on div "Weiter" at bounding box center [579, 540] width 32 height 11
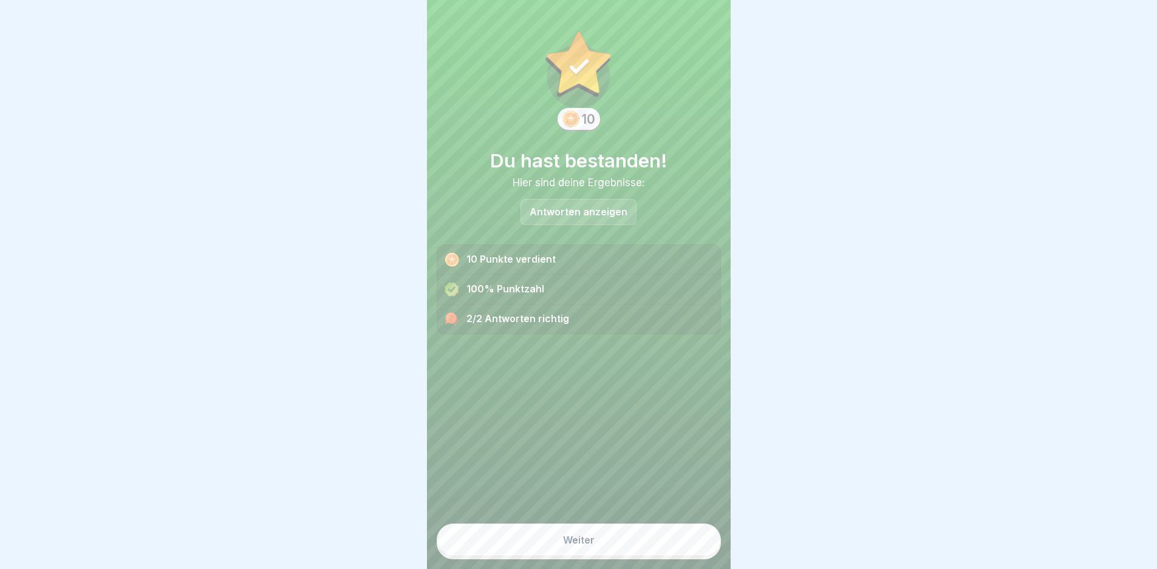
click at [579, 546] on div "Weiter" at bounding box center [579, 540] width 32 height 11
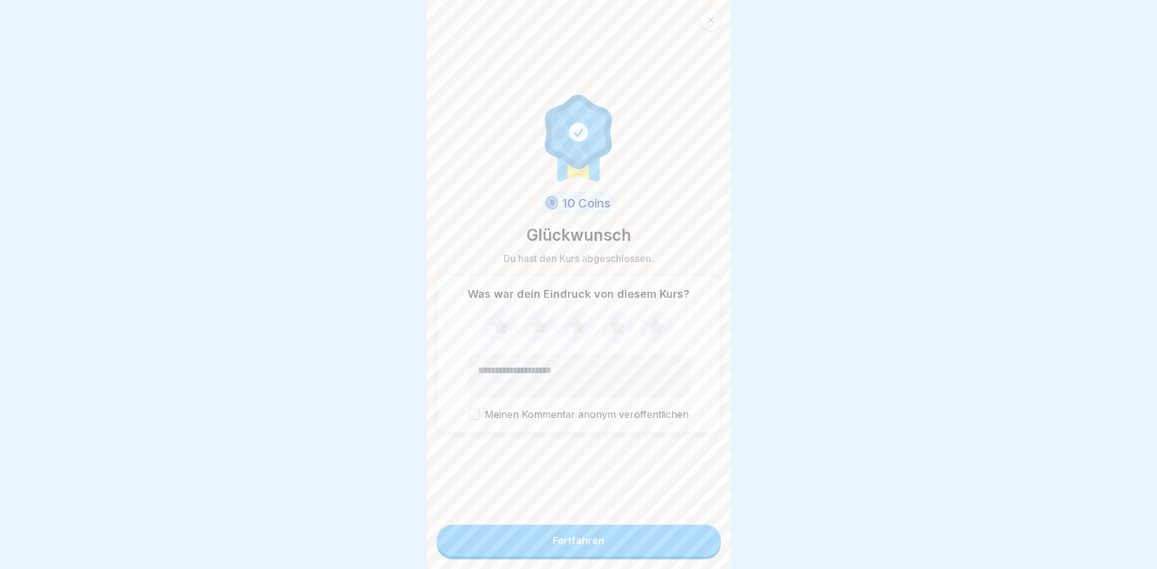
click at [580, 546] on div "Fortfahren" at bounding box center [578, 540] width 52 height 11
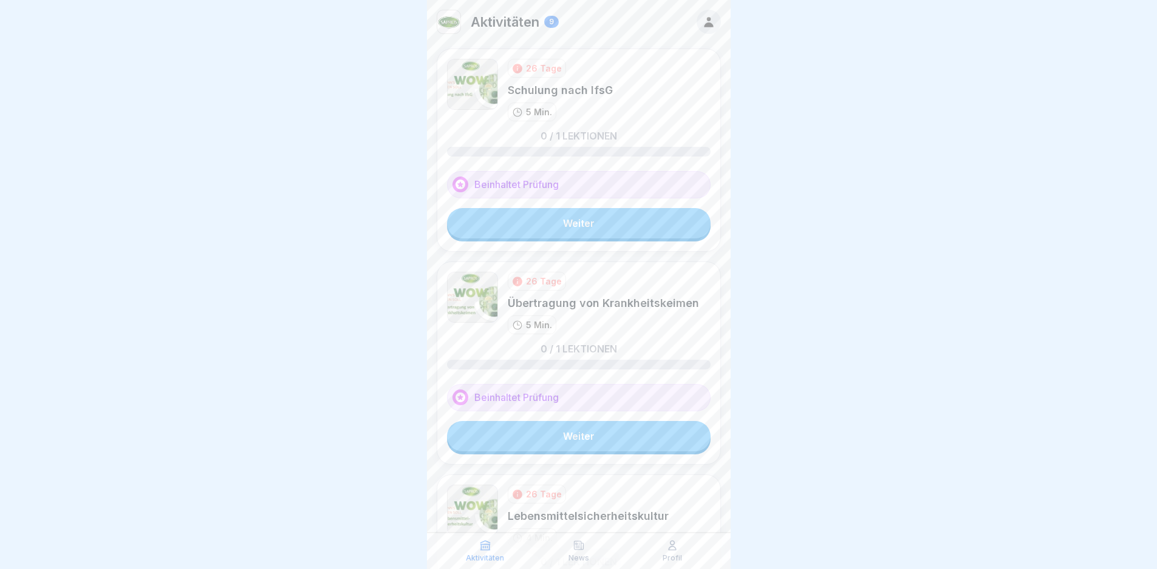
click at [702, 22] on icon at bounding box center [708, 21] width 13 height 13
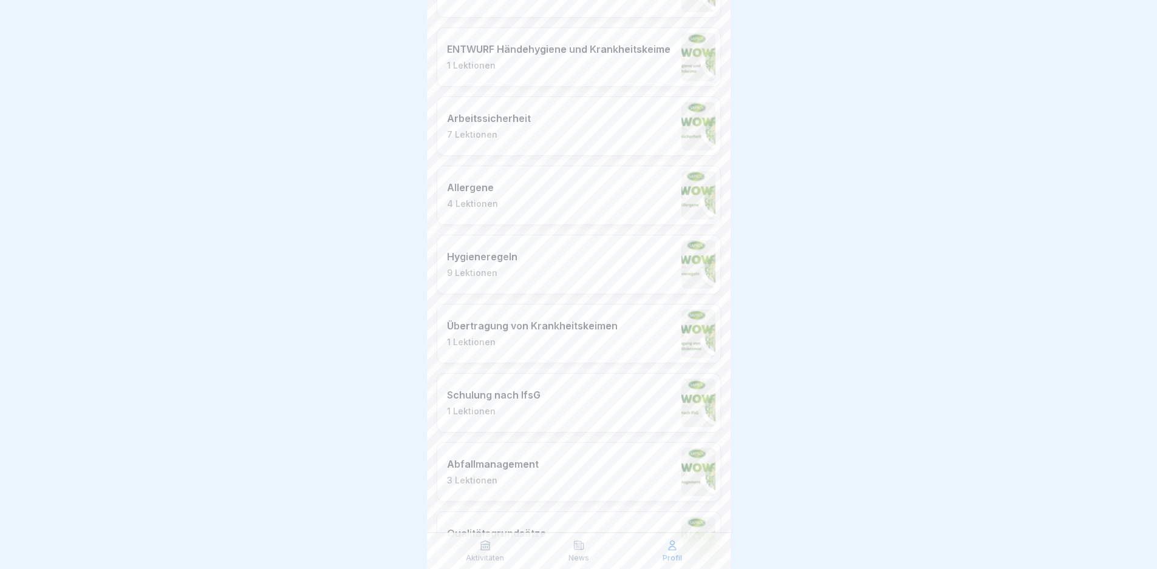
scroll to position [549, 0]
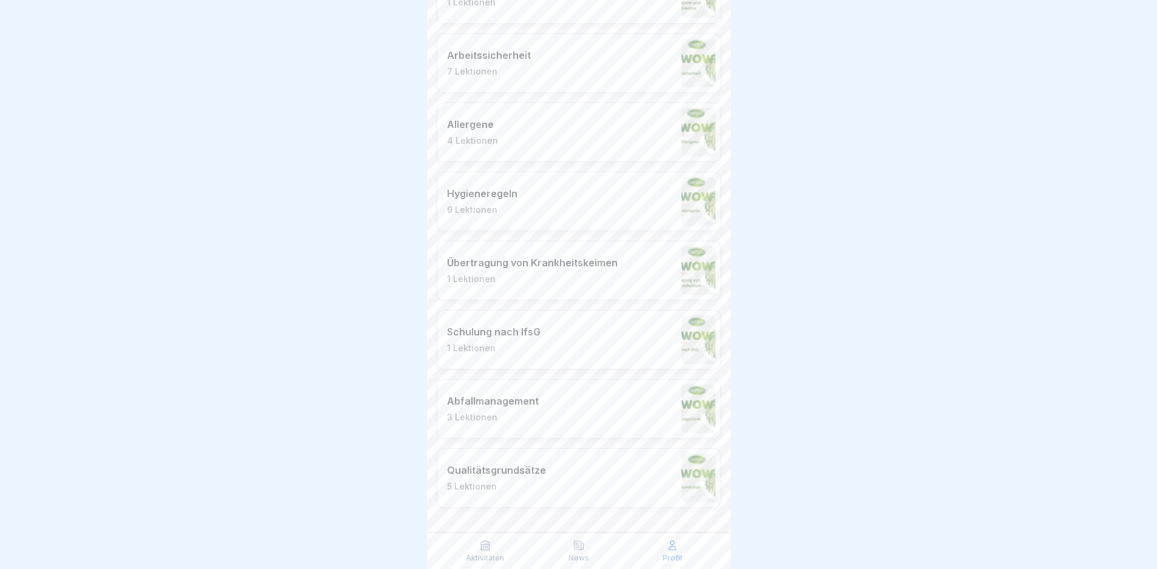
click at [502, 552] on div "Aktivitäten" at bounding box center [484, 551] width 87 height 23
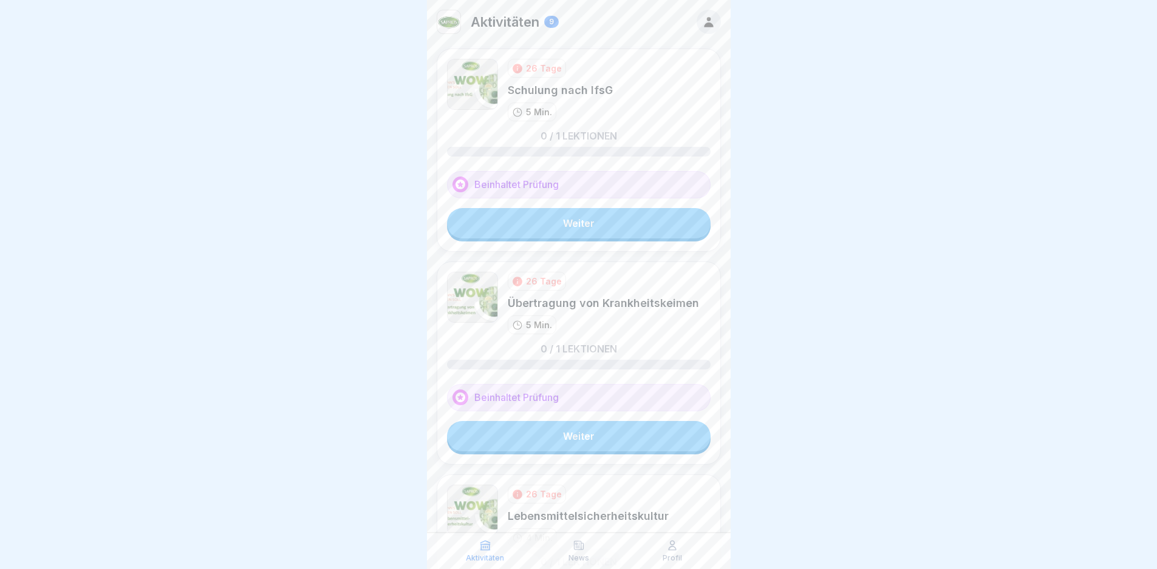
click at [606, 233] on link "Weiter" at bounding box center [578, 223] width 263 height 30
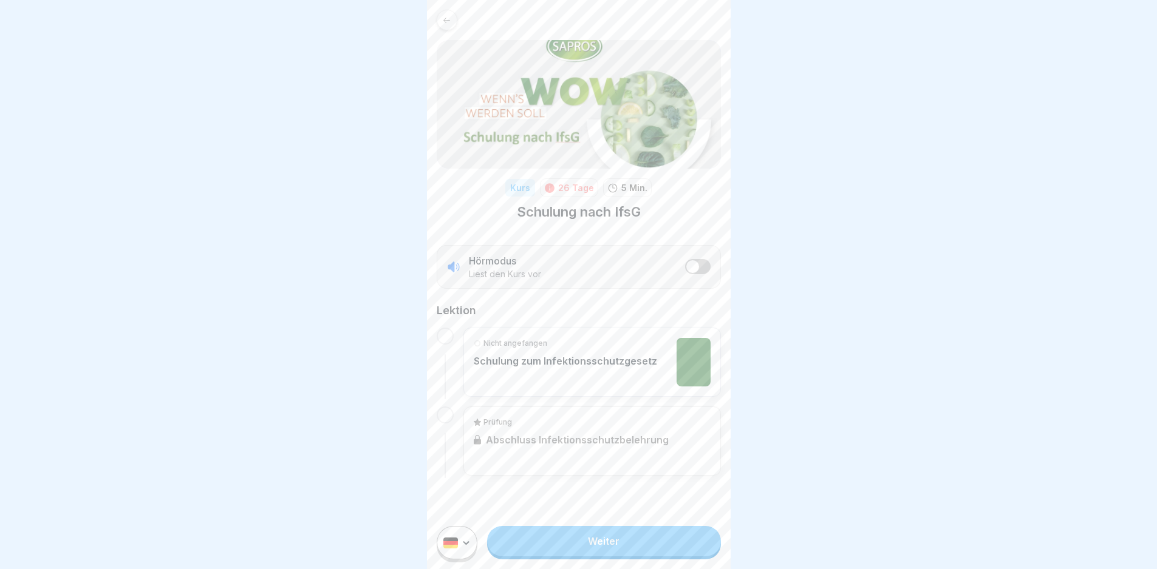
click at [587, 545] on link "Weiter" at bounding box center [603, 541] width 233 height 30
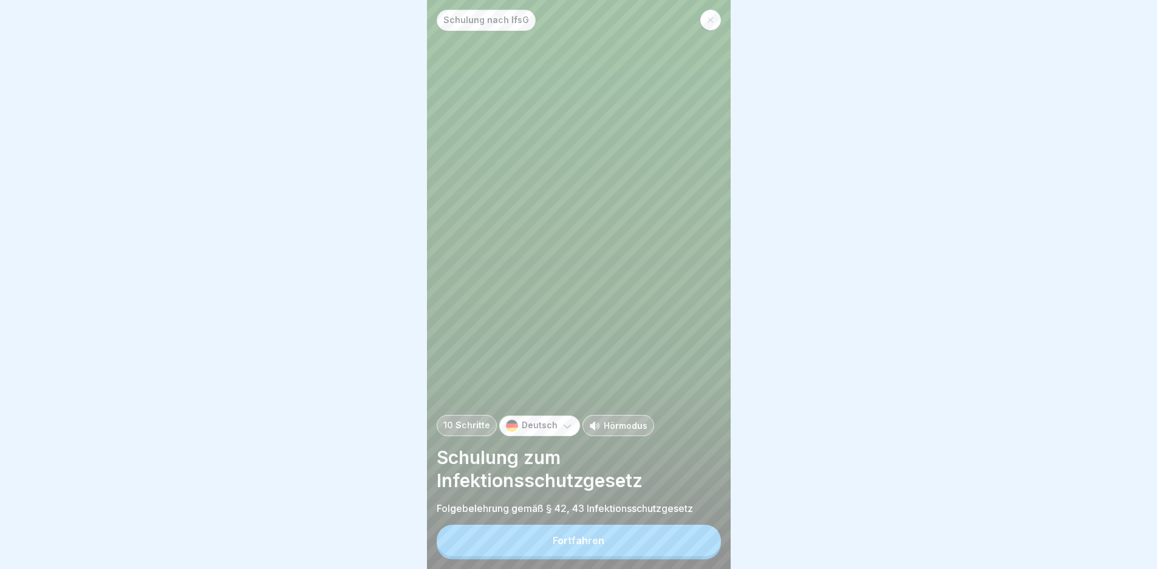
click at [592, 546] on div "Fortfahren" at bounding box center [578, 540] width 52 height 11
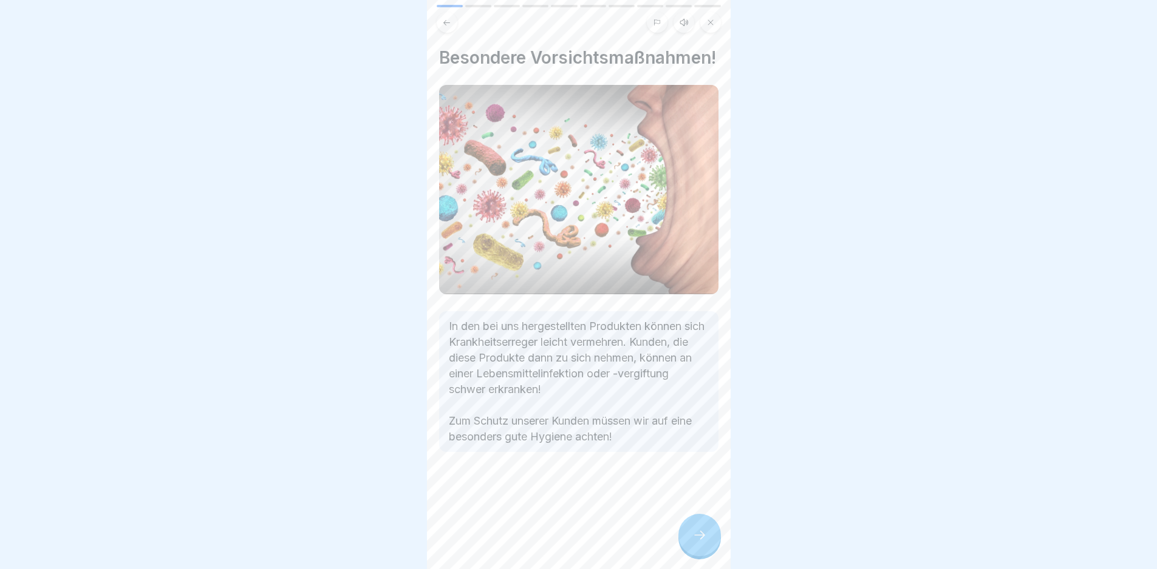
click at [699, 543] on icon at bounding box center [699, 535] width 15 height 15
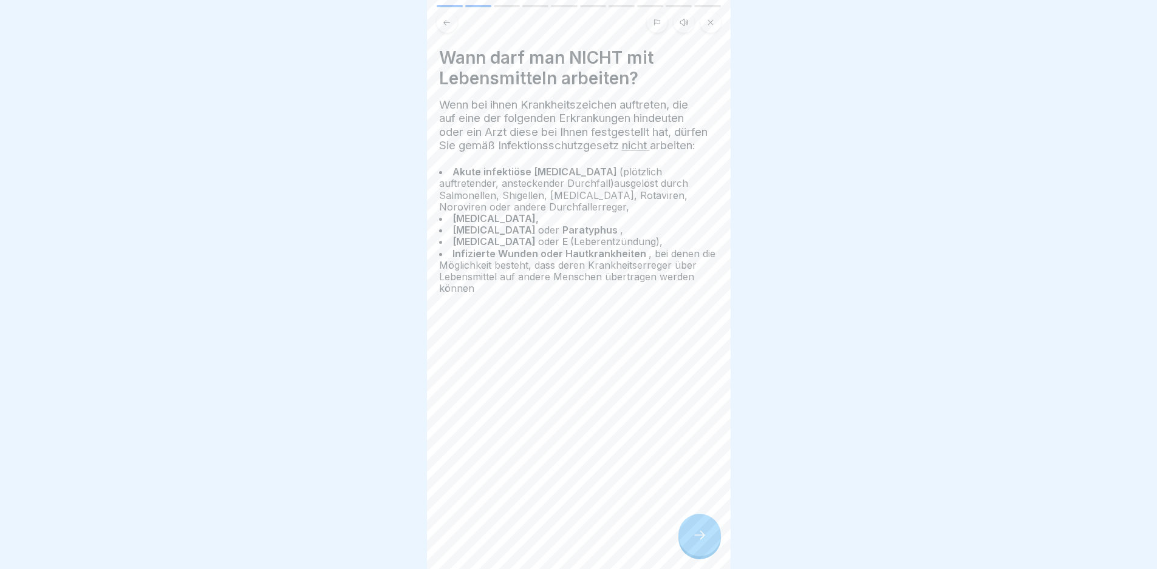
click at [699, 543] on icon at bounding box center [699, 535] width 15 height 15
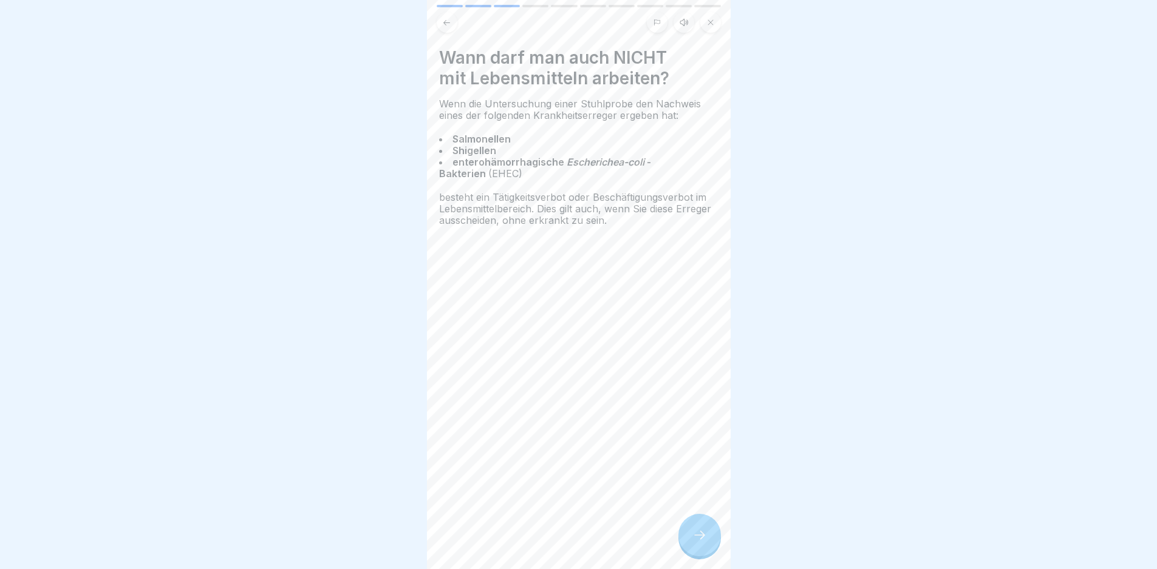
click at [699, 543] on icon at bounding box center [699, 535] width 15 height 15
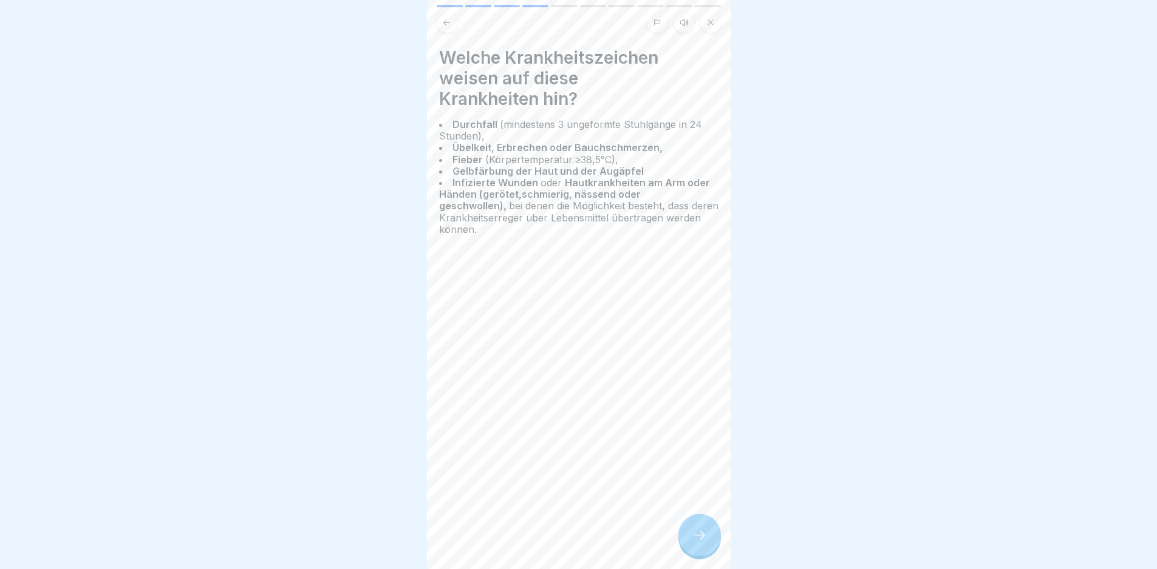
click at [699, 543] on icon at bounding box center [699, 535] width 15 height 15
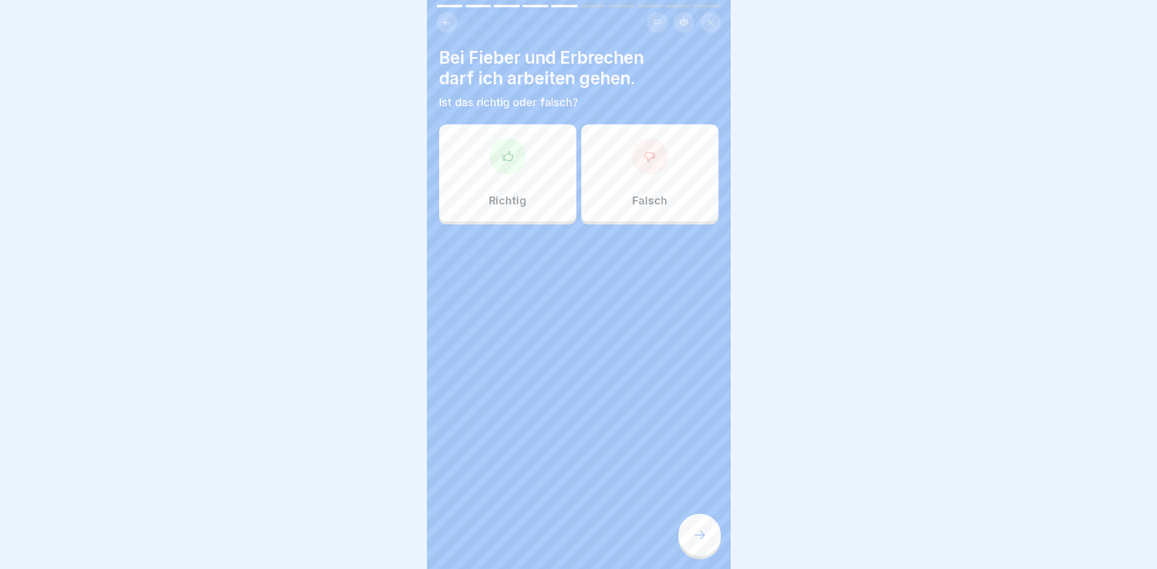
click at [641, 180] on div "Falsch" at bounding box center [649, 172] width 137 height 97
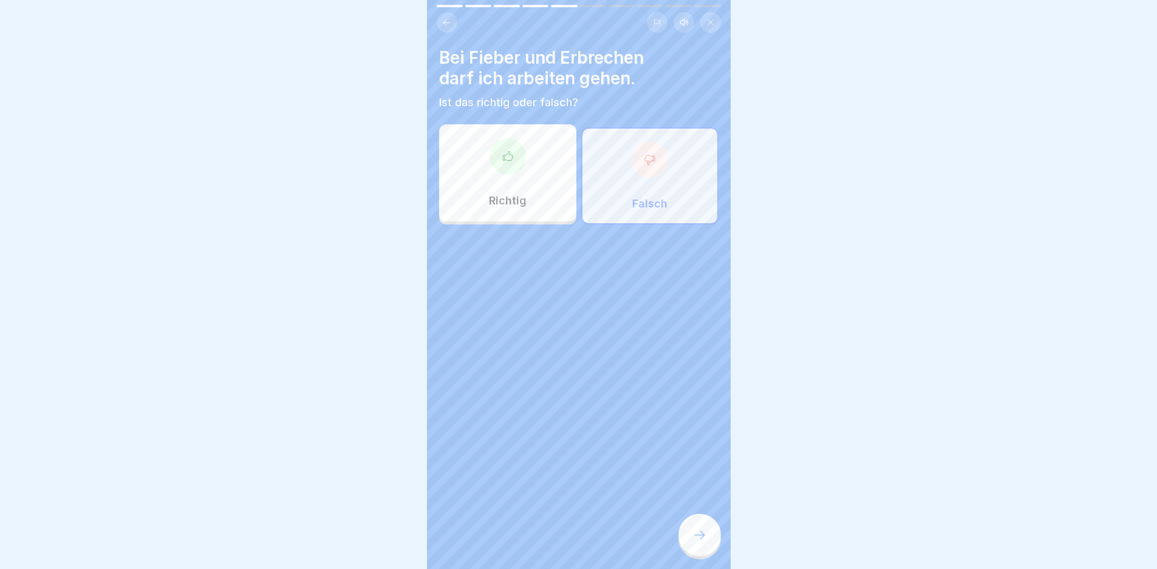
click at [695, 537] on div at bounding box center [699, 535] width 42 height 42
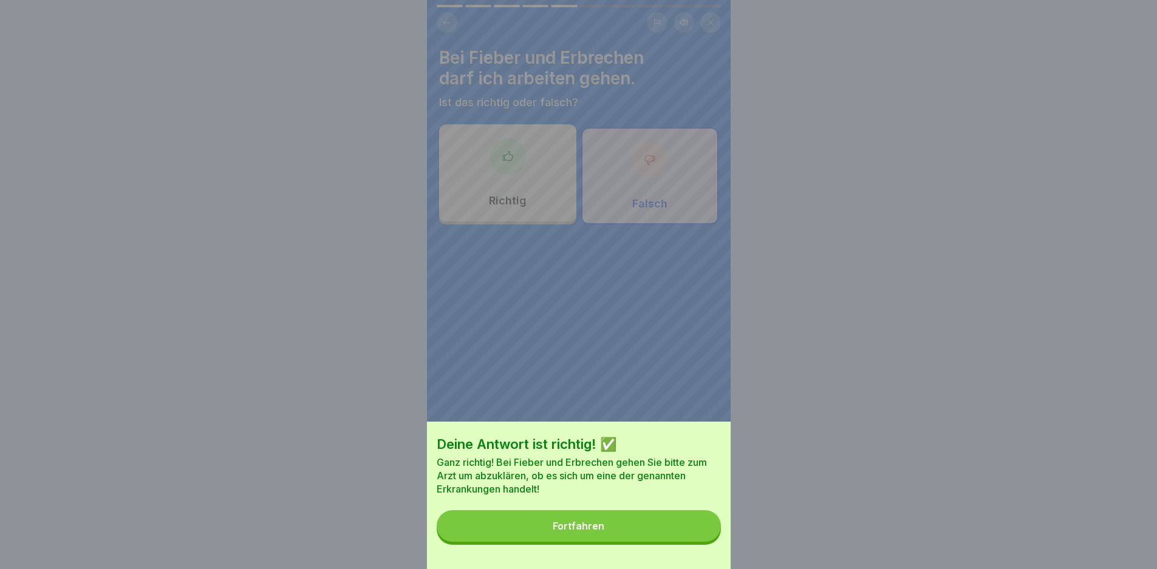
click at [663, 529] on button "Fortfahren" at bounding box center [578, 527] width 284 height 32
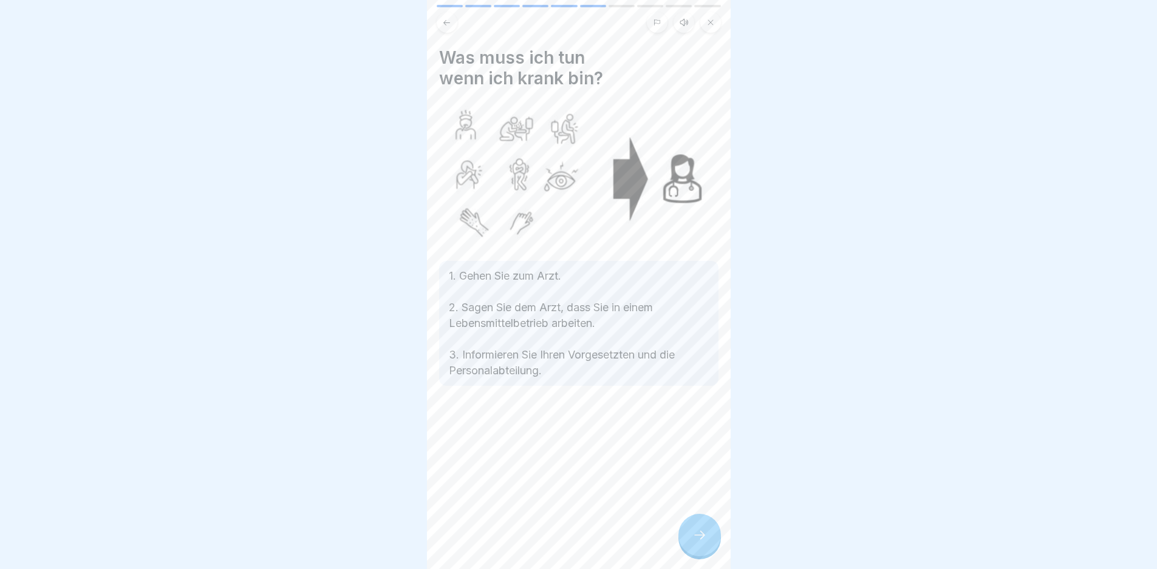
click at [699, 543] on icon at bounding box center [699, 535] width 15 height 15
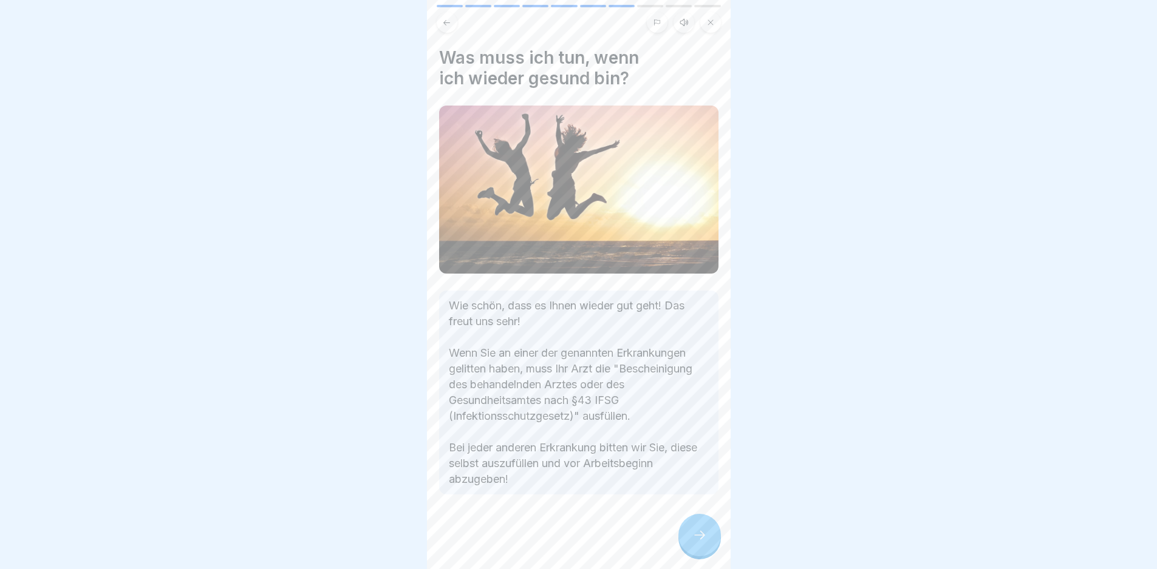
click at [699, 542] on icon at bounding box center [699, 535] width 15 height 15
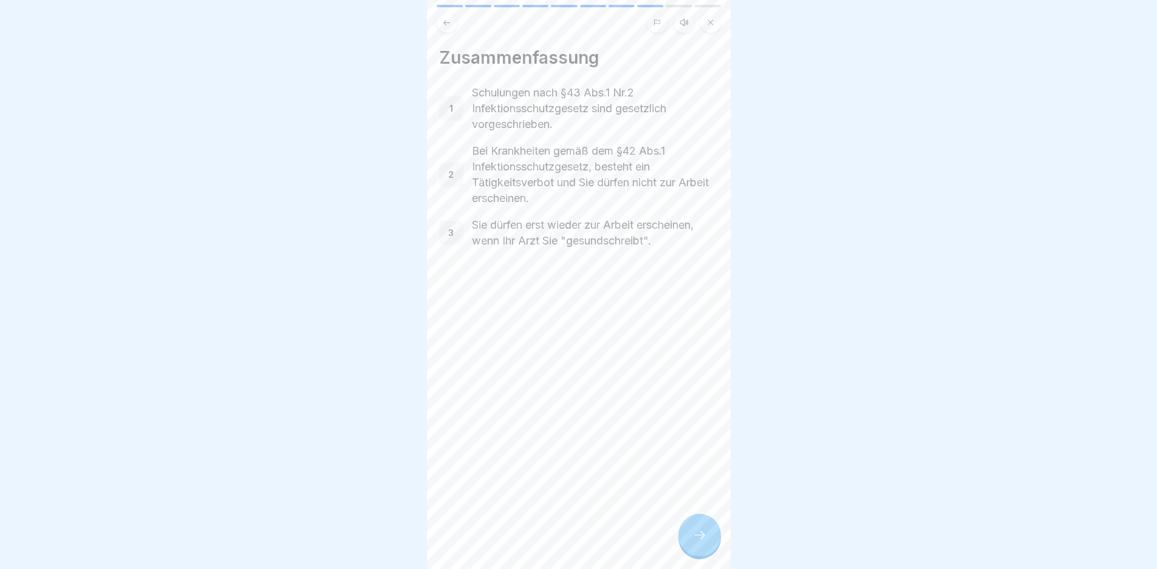
click at [699, 543] on icon at bounding box center [699, 535] width 15 height 15
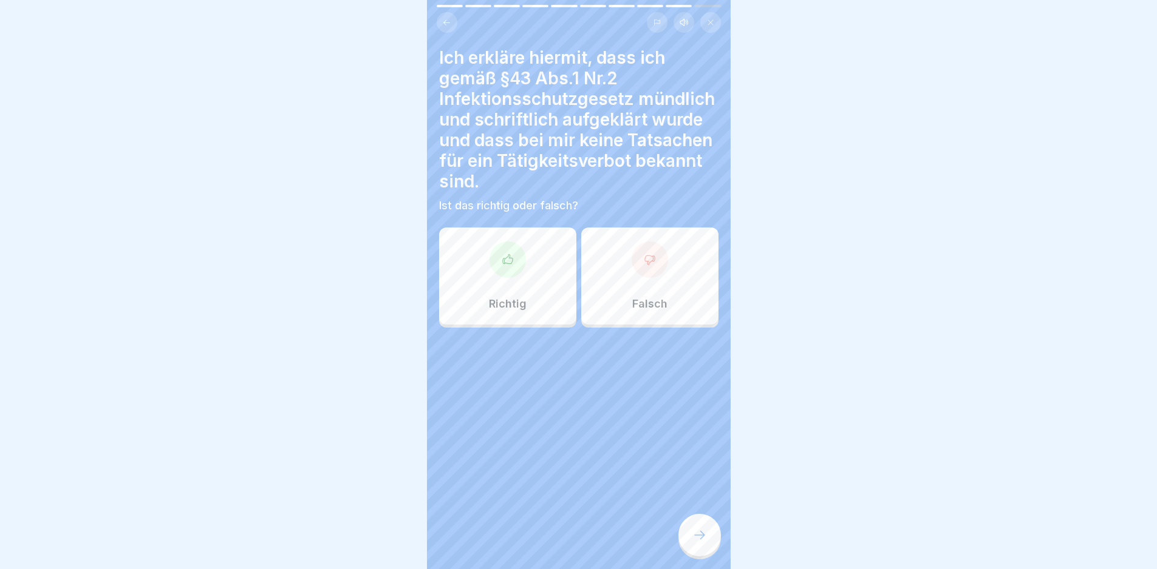
click at [491, 290] on div "Richtig" at bounding box center [507, 276] width 137 height 97
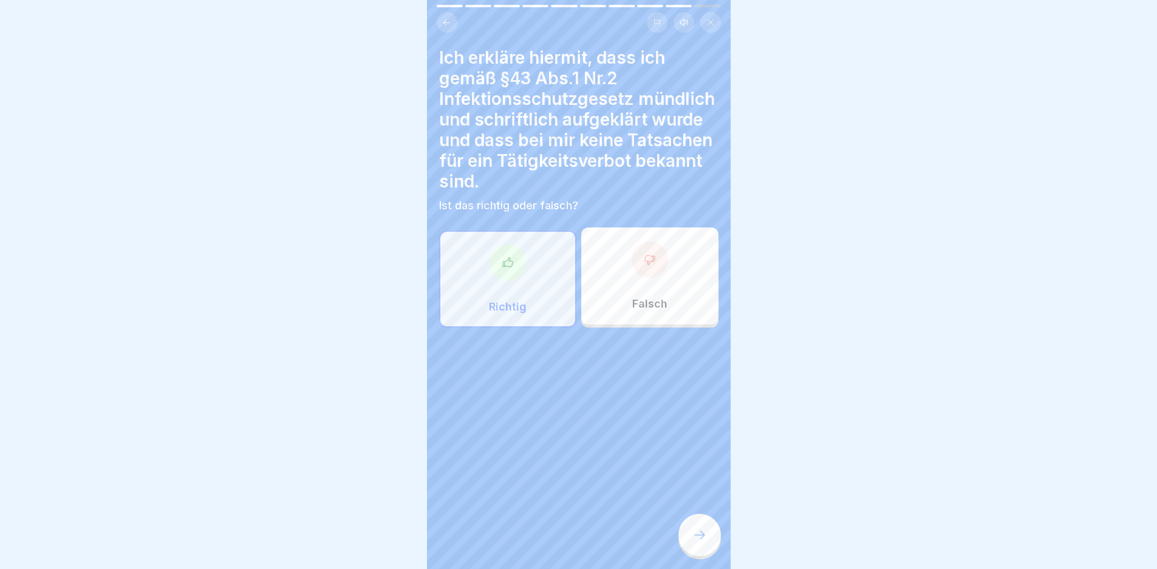
click at [702, 555] on div at bounding box center [699, 535] width 42 height 42
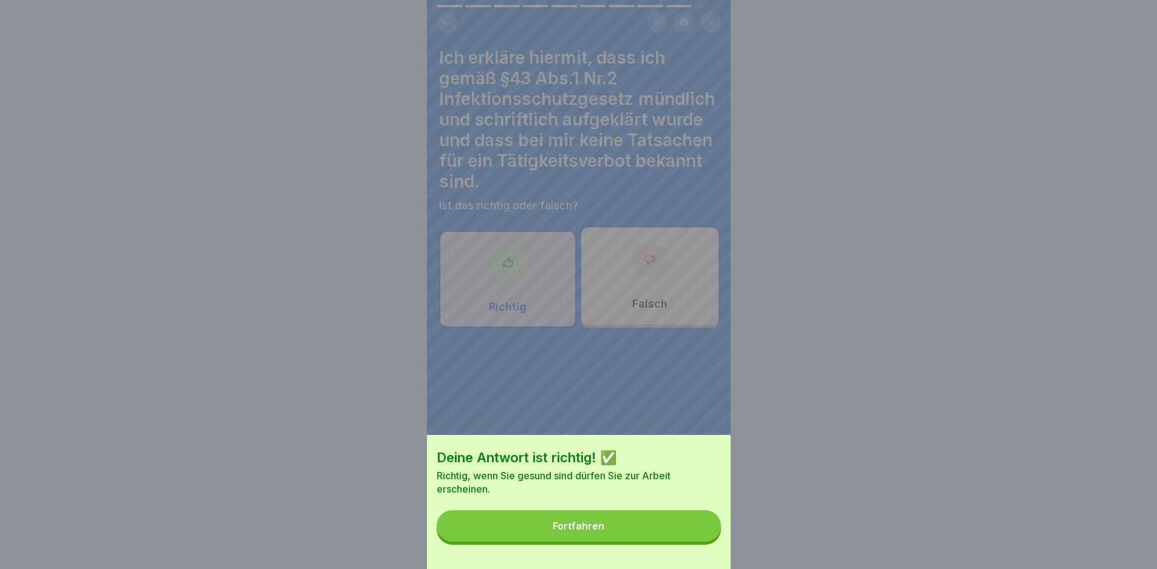
click at [663, 537] on button "Fortfahren" at bounding box center [578, 527] width 284 height 32
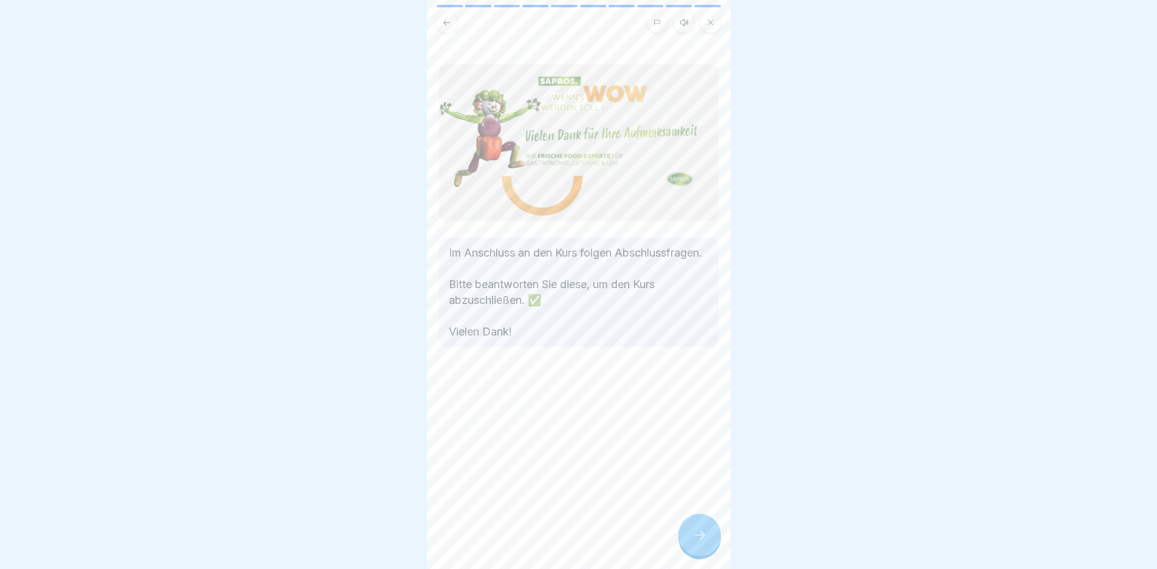
click at [707, 542] on div at bounding box center [699, 535] width 42 height 42
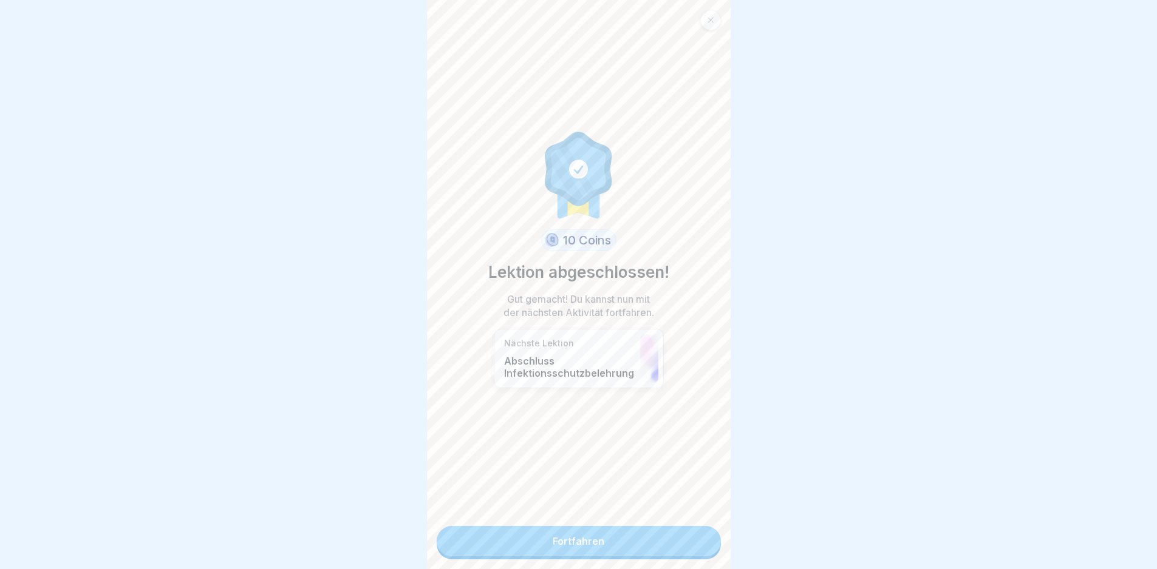
click at [659, 538] on link "Fortfahren" at bounding box center [578, 541] width 284 height 30
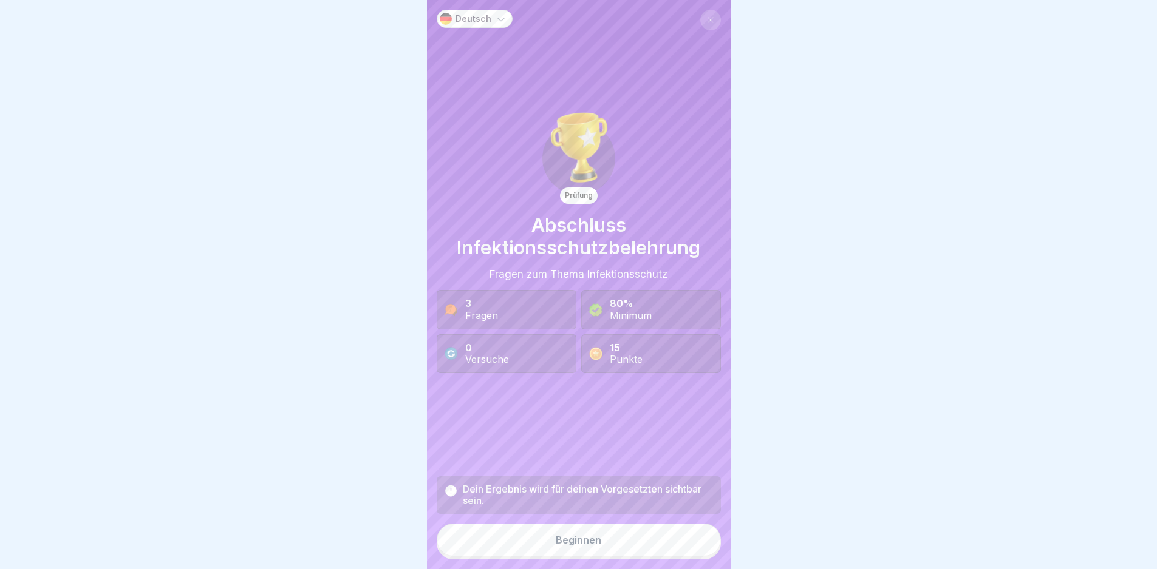
click at [664, 544] on button "Beginnen" at bounding box center [578, 540] width 284 height 33
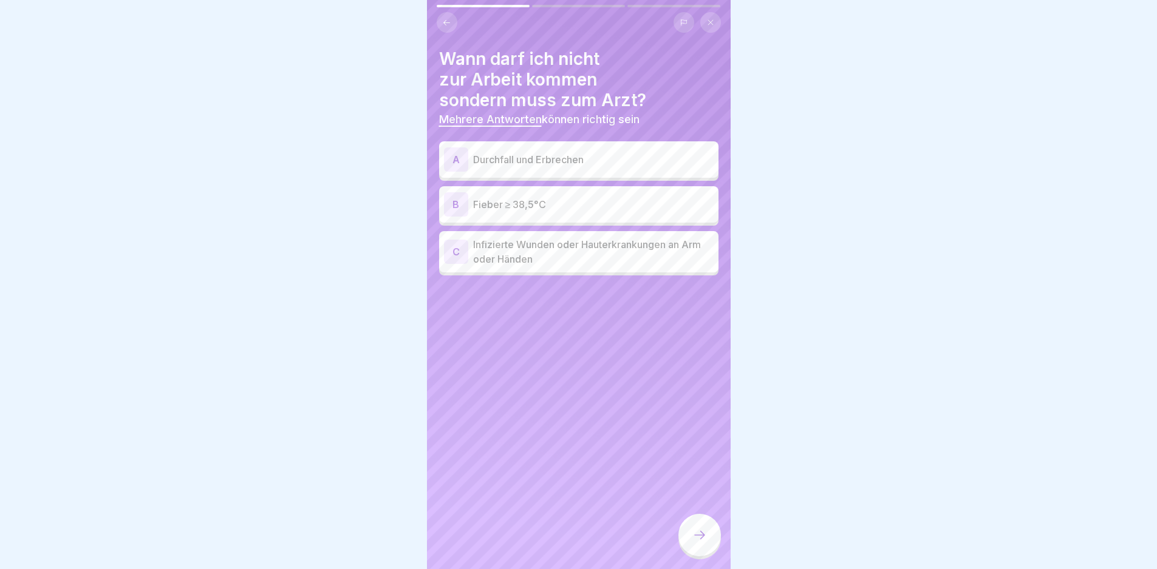
click at [534, 169] on div "A Durchfall und Erbrechen" at bounding box center [579, 160] width 270 height 24
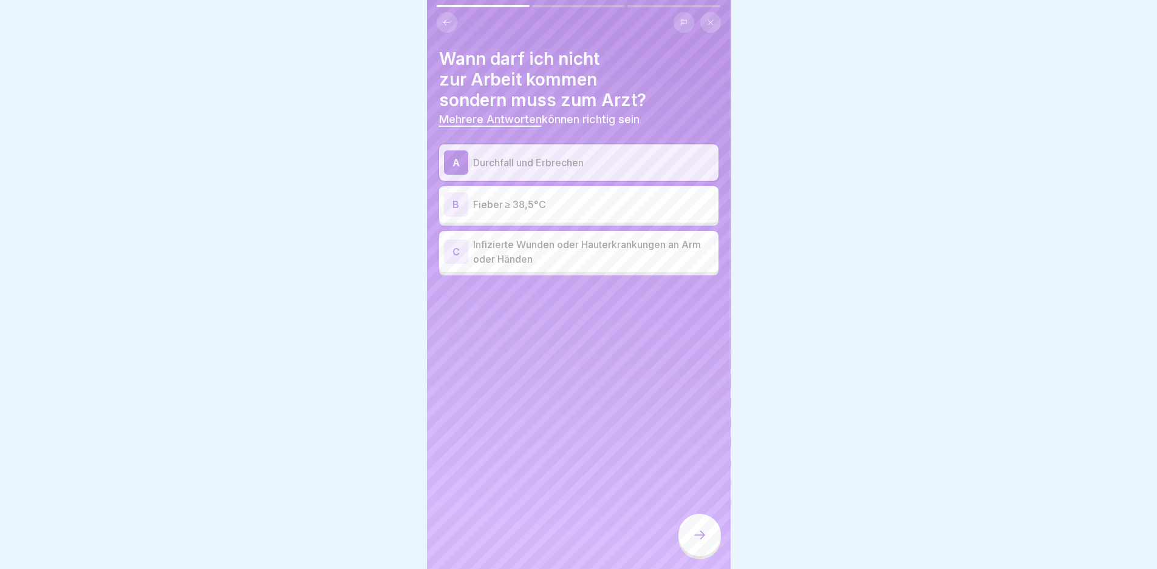
click at [532, 205] on p "Fieber ≥ 38,5°C" at bounding box center [593, 204] width 240 height 15
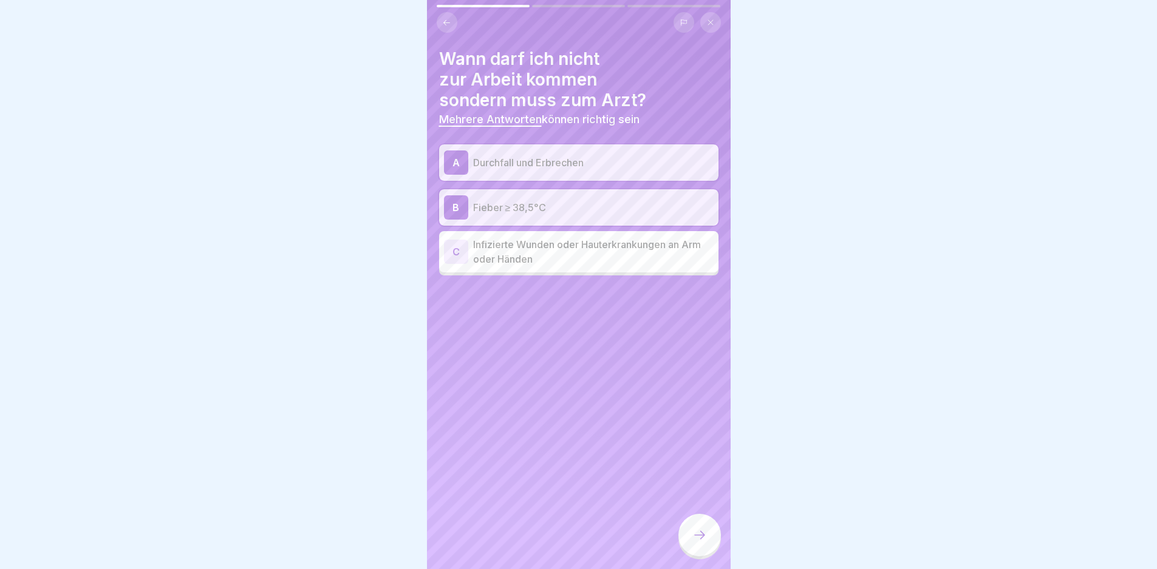
click at [564, 253] on p "Infizierte Wunden oder Hauterkrankungen an Arm oder Händen" at bounding box center [593, 251] width 240 height 29
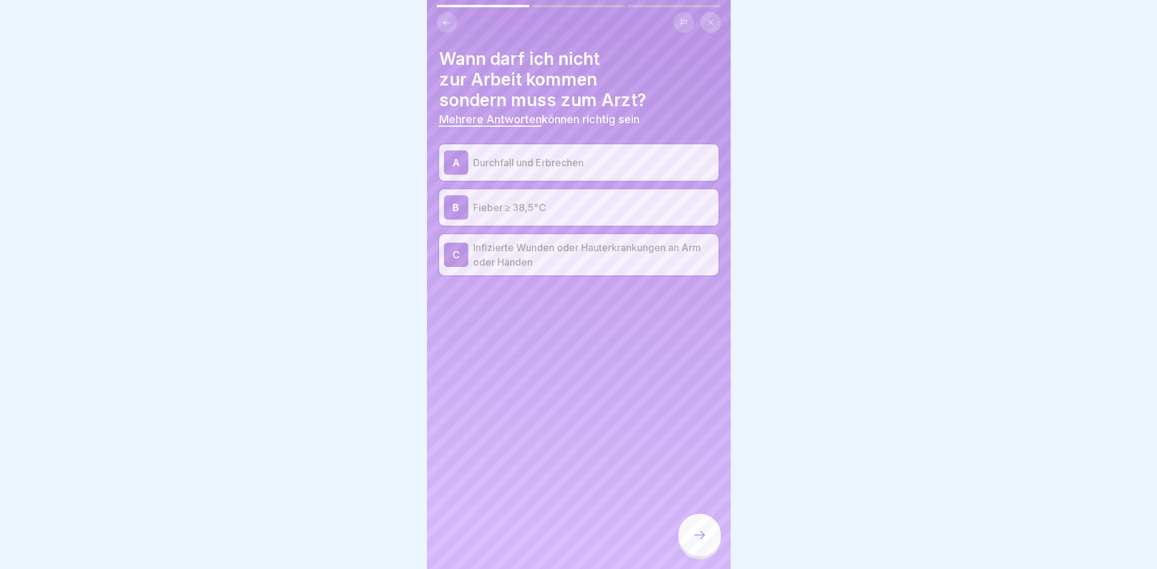
click at [691, 539] on div at bounding box center [699, 535] width 42 height 42
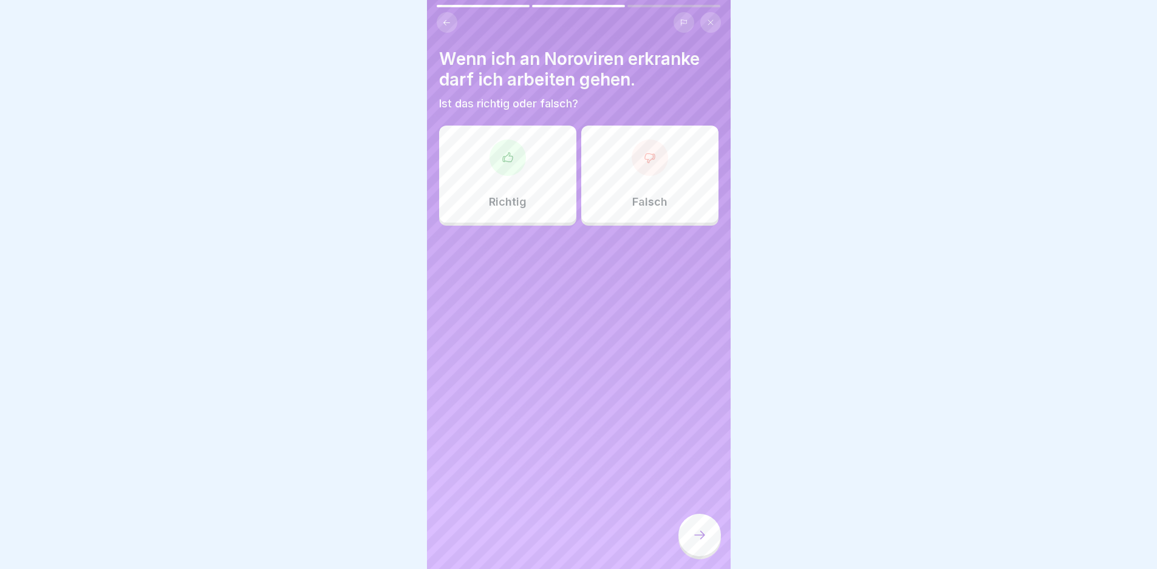
click at [651, 210] on div "Falsch" at bounding box center [649, 174] width 137 height 97
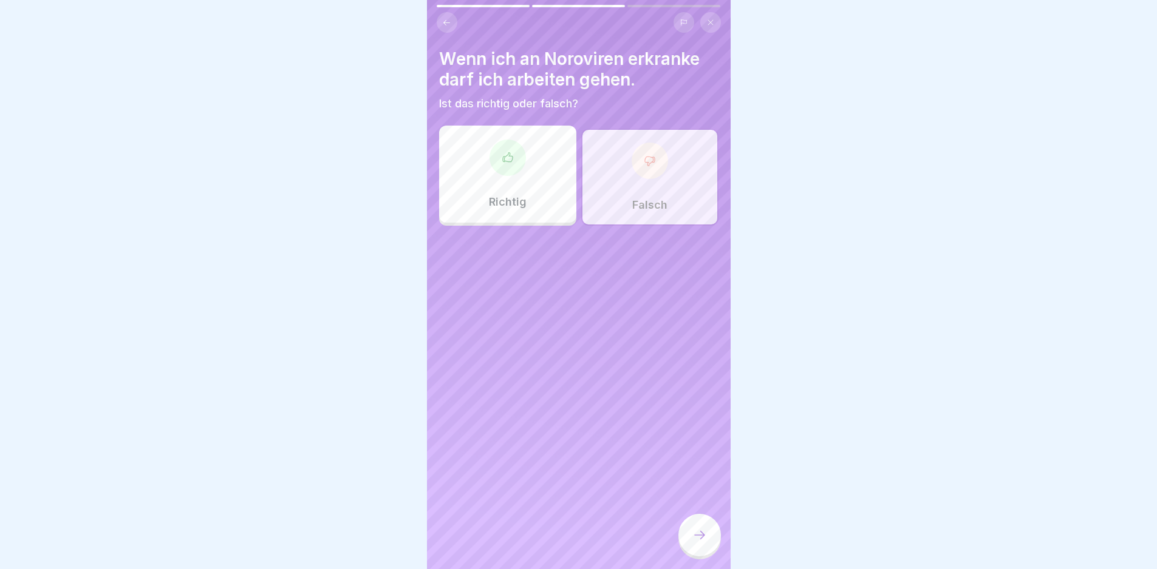
click at [698, 529] on div at bounding box center [699, 535] width 42 height 42
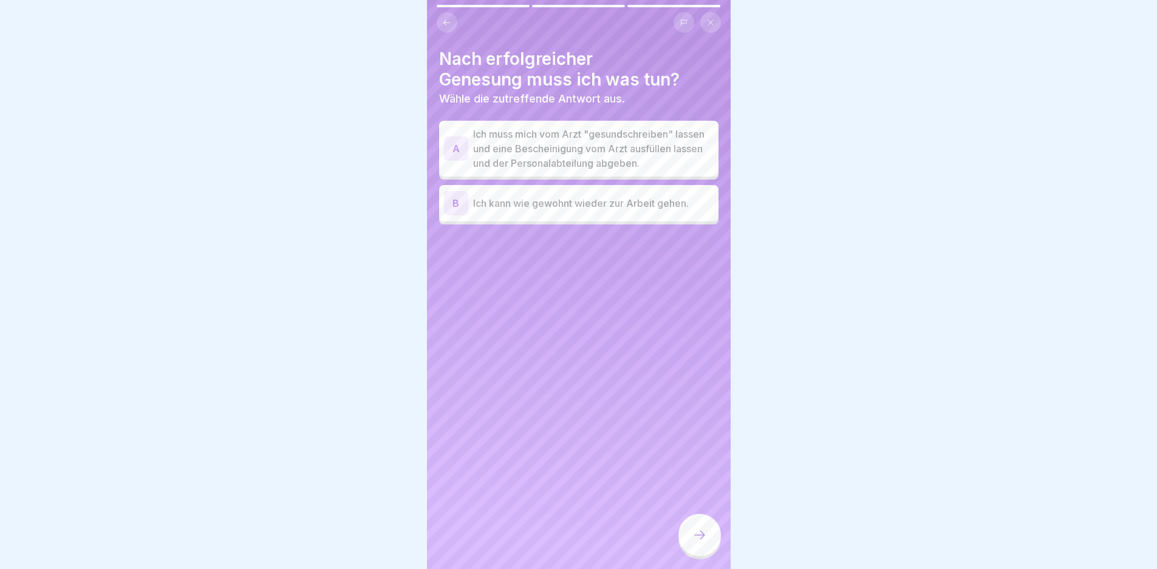
click at [575, 166] on p "Ich muss mich vom Arzt "gesundschreiben" lassen und eine Bescheinigung vom Arzt…" at bounding box center [593, 149] width 240 height 44
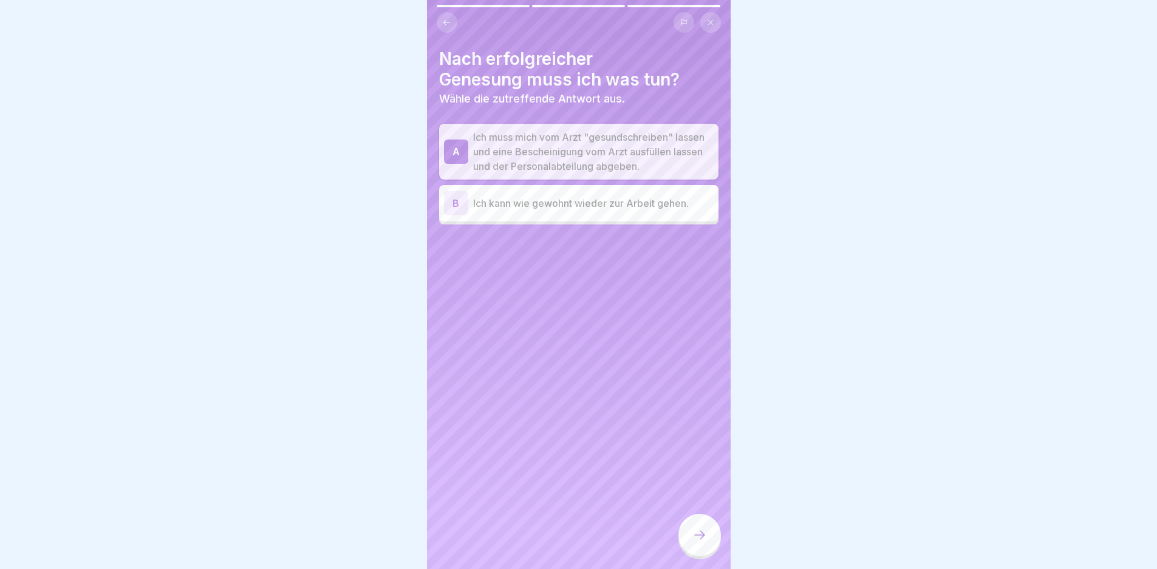
click at [689, 542] on div at bounding box center [699, 535] width 42 height 42
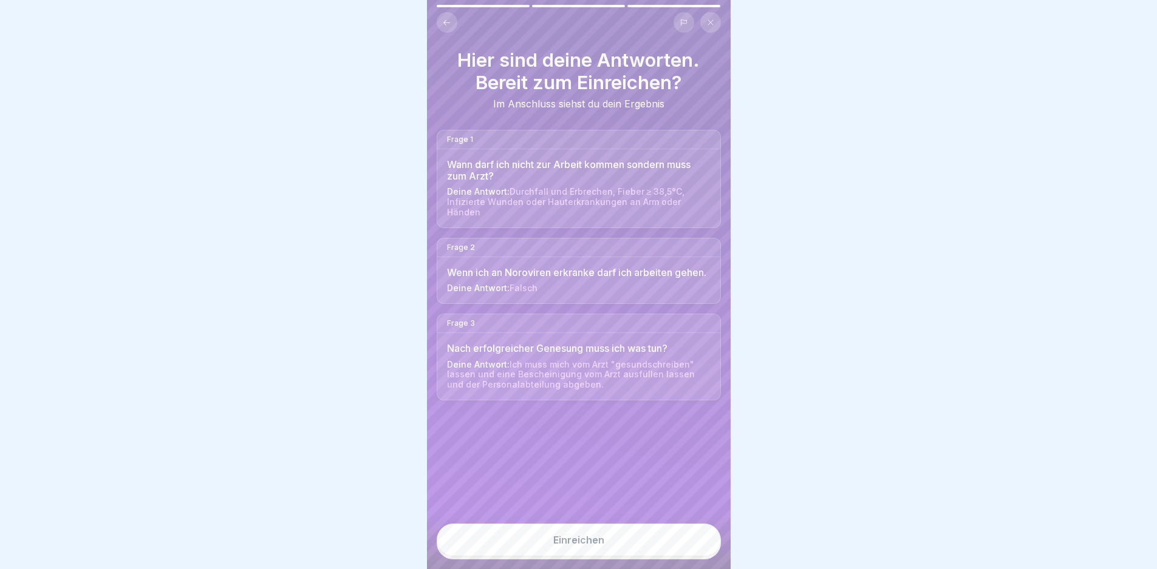
click at [675, 547] on button "Einreichen" at bounding box center [578, 540] width 284 height 33
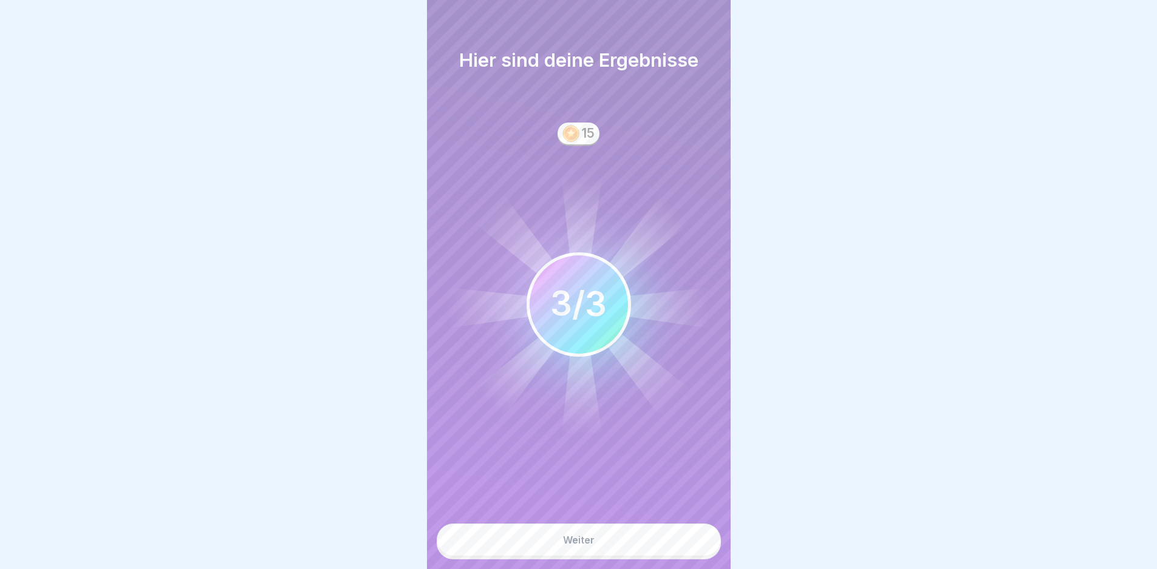
click at [645, 543] on button "Weiter" at bounding box center [578, 540] width 284 height 33
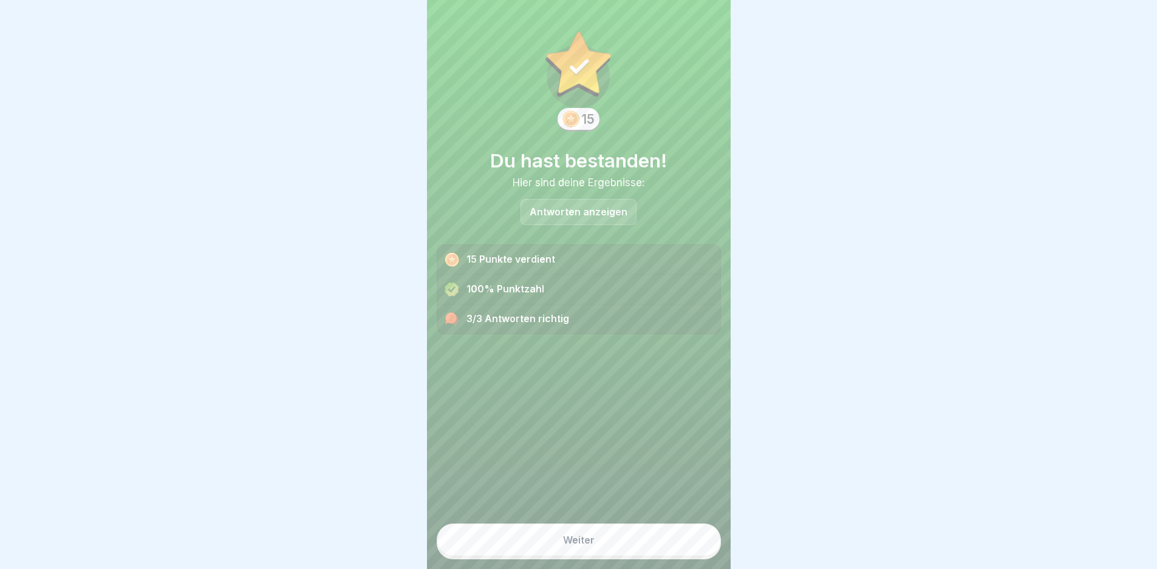
click at [625, 554] on button "Weiter" at bounding box center [578, 540] width 284 height 33
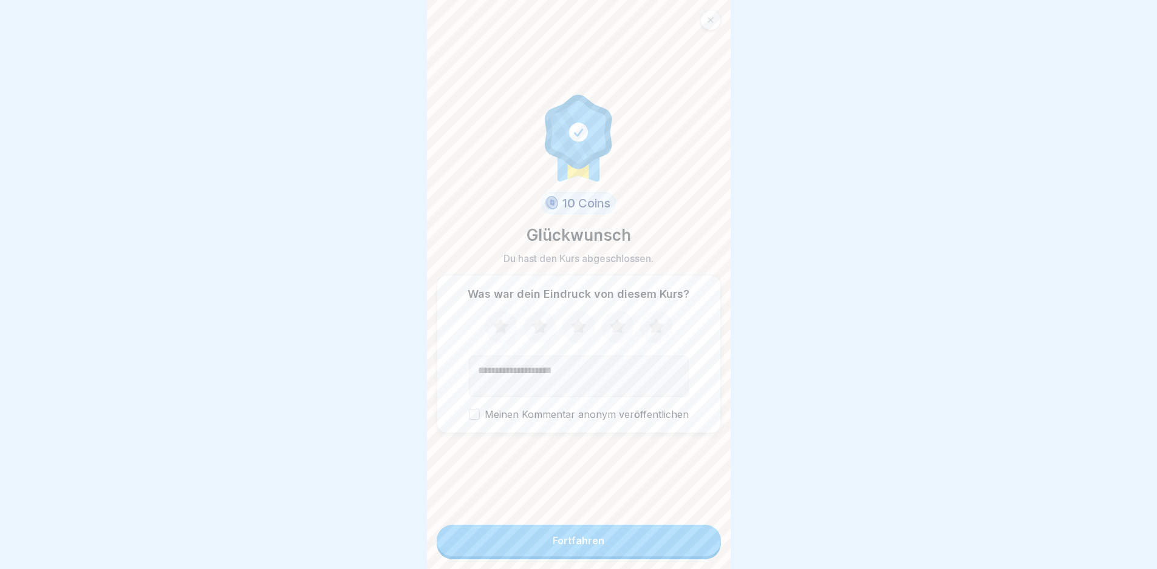
click at [594, 557] on button "Fortfahren" at bounding box center [578, 541] width 284 height 32
